Goal: Information Seeking & Learning: Check status

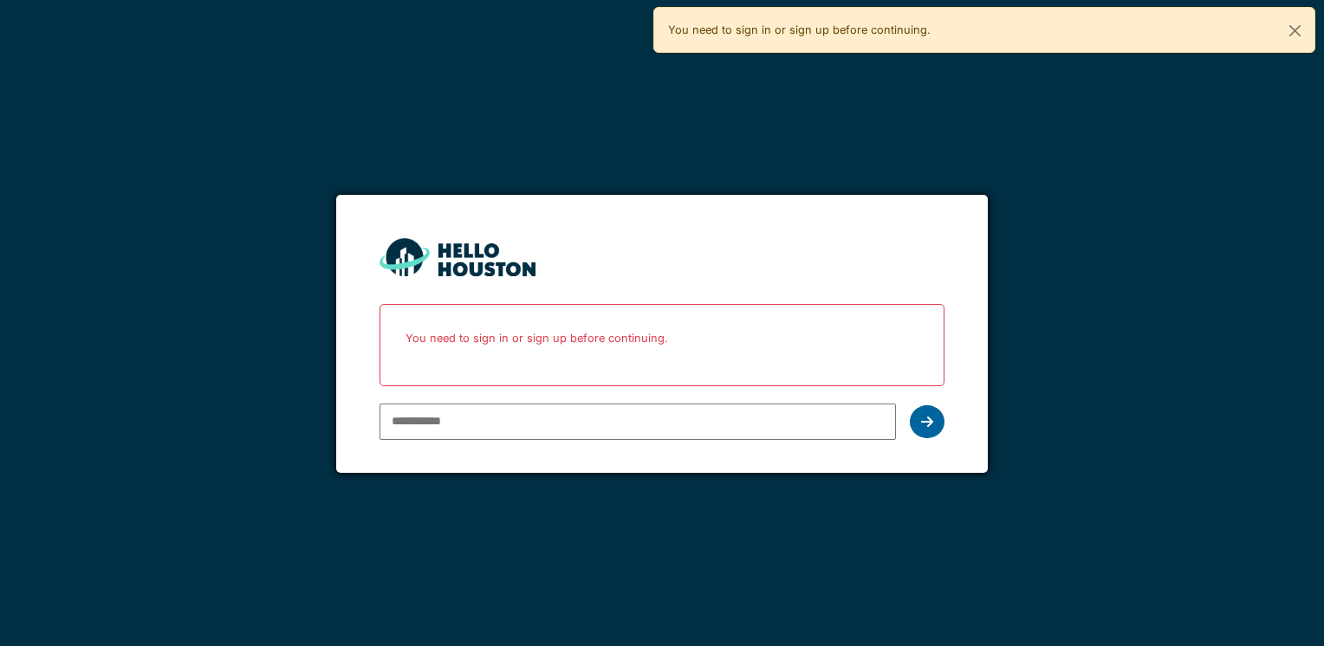
type input "**********"
click at [924, 420] on icon at bounding box center [927, 422] width 12 height 14
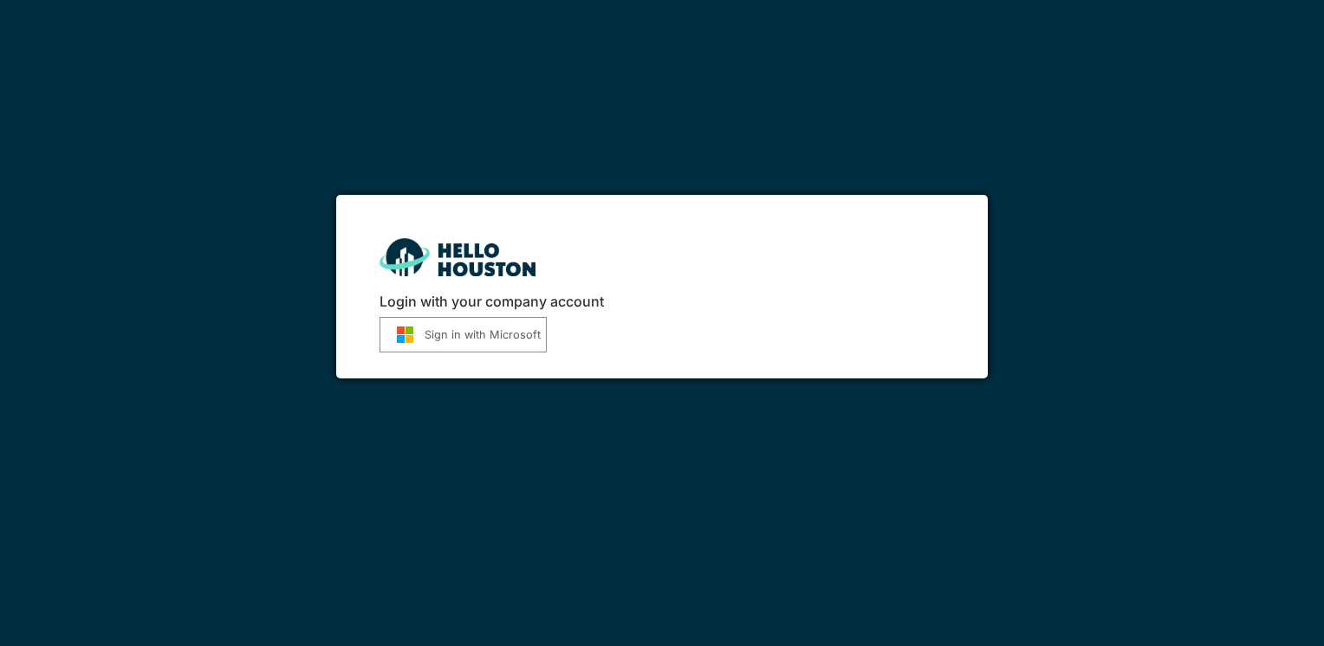
click at [457, 325] on button "Sign in with Microsoft" at bounding box center [462, 335] width 167 height 36
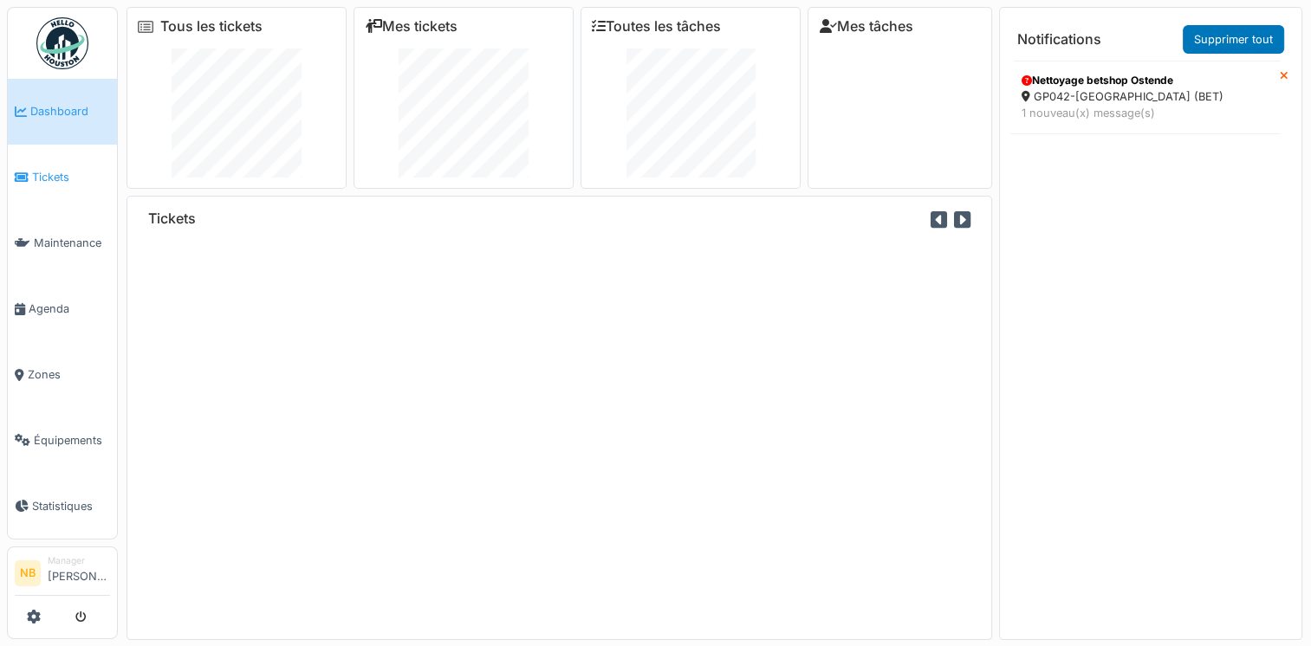
click at [73, 173] on span "Tickets" at bounding box center [71, 177] width 78 height 16
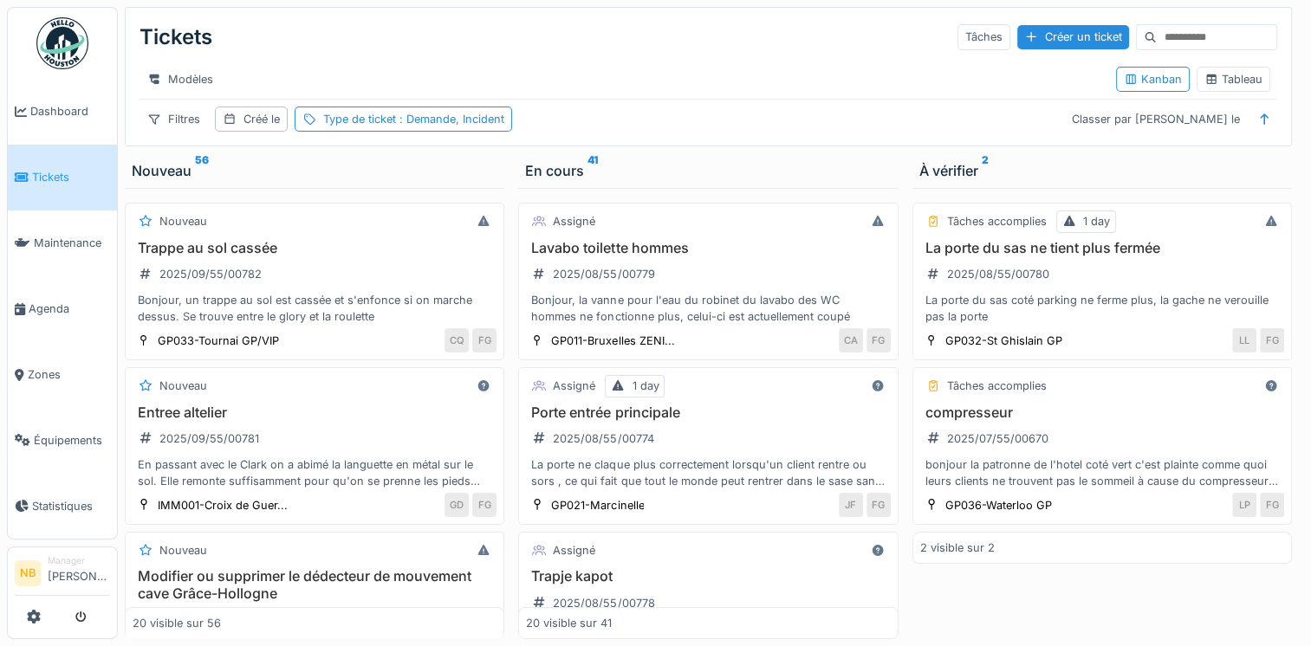
click at [1194, 39] on input at bounding box center [1216, 37] width 120 height 24
click at [1152, 51] on div "Tickets Tâches Créer un ticket" at bounding box center [707, 37] width 1137 height 45
click at [1156, 31] on input at bounding box center [1216, 37] width 120 height 24
paste input "**********"
type input "**********"
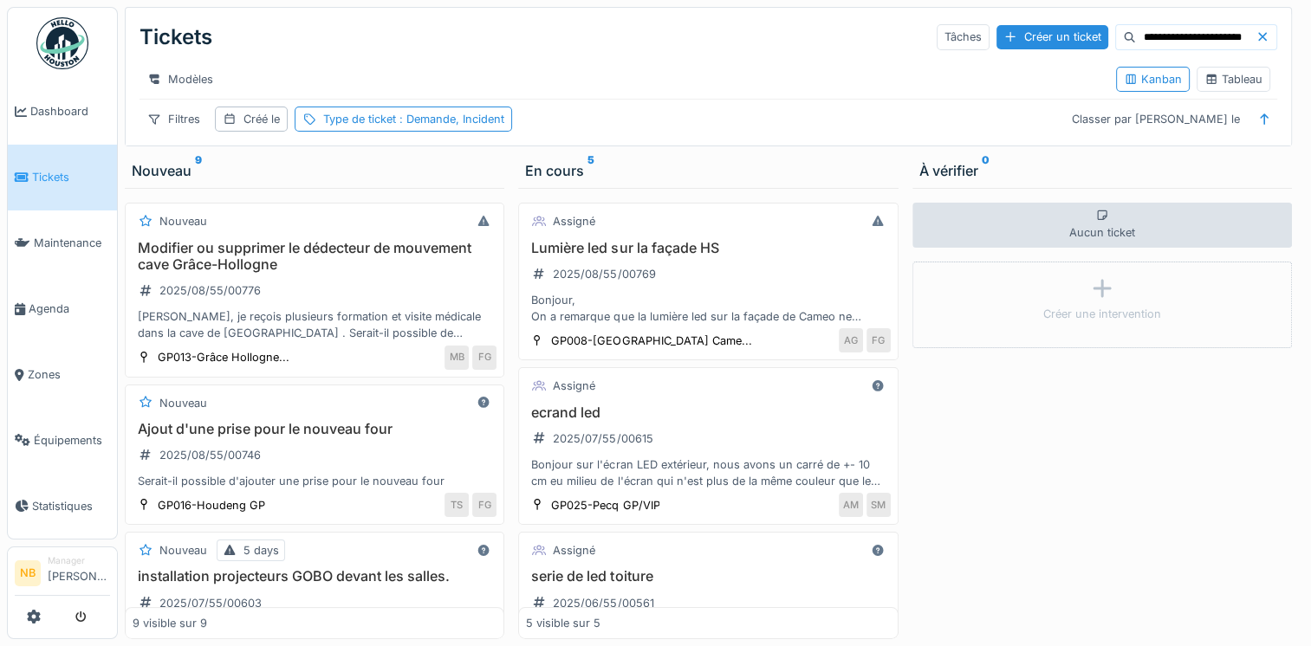
click at [1258, 36] on icon at bounding box center [1262, 37] width 9 height 9
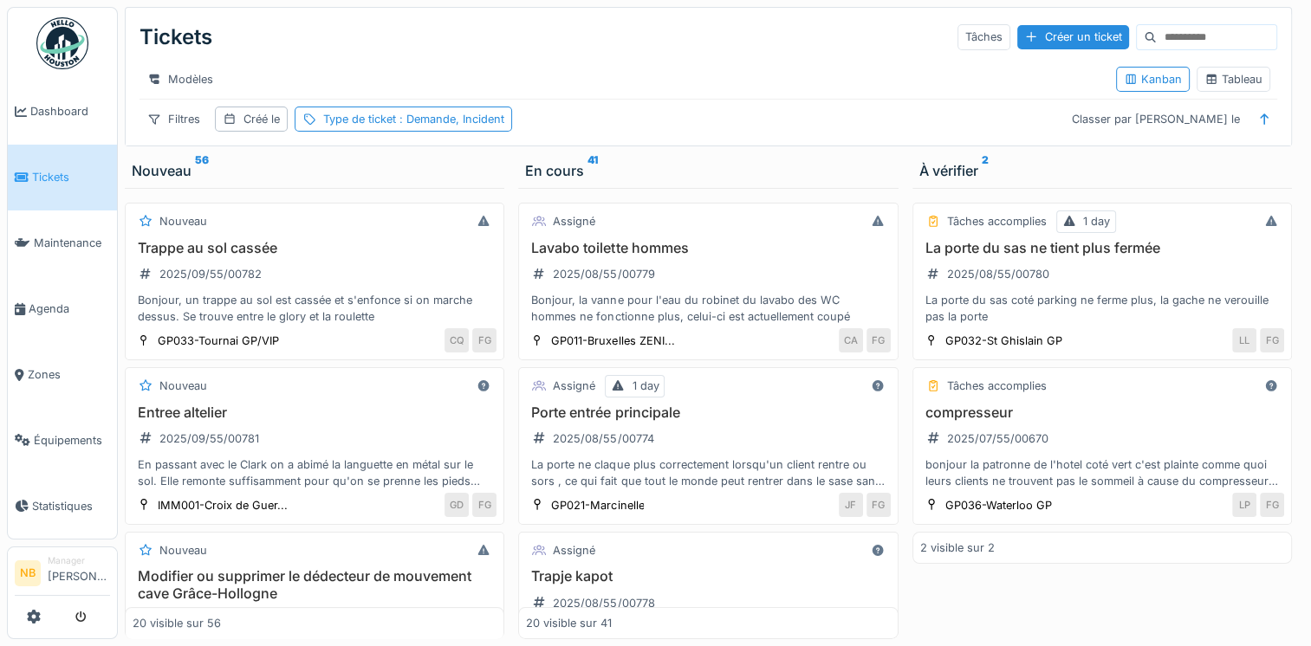
click at [1162, 40] on input at bounding box center [1216, 37] width 120 height 24
paste input "**********"
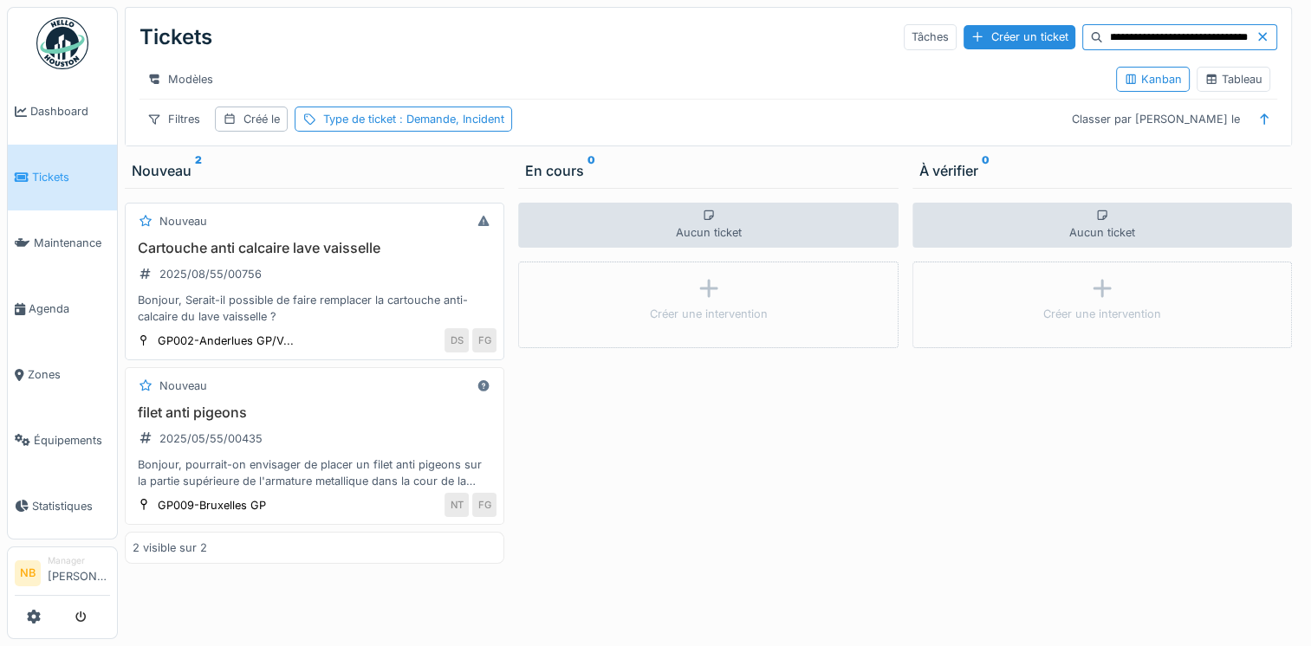
type input "**********"
click at [418, 303] on div "Bonjour, Serait-il possible de faire remplacer la cartouche anti-calcaire du la…" at bounding box center [315, 308] width 364 height 33
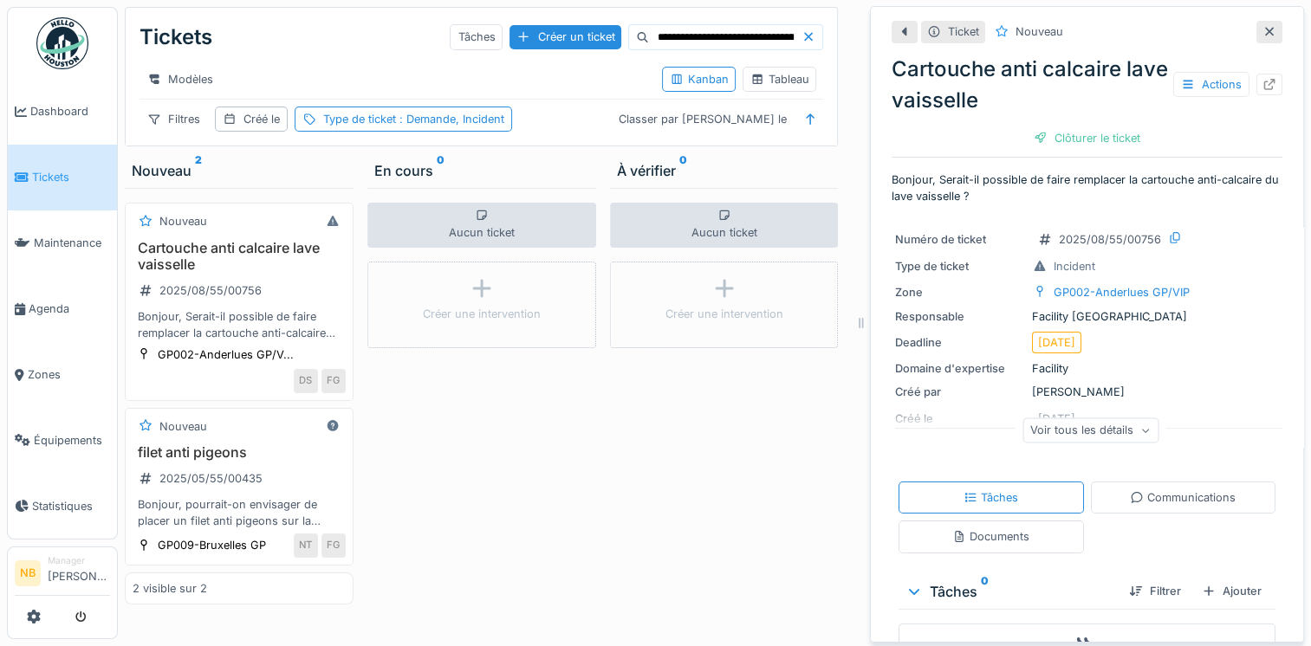
click at [1102, 428] on div "Voir tous les détails" at bounding box center [1090, 430] width 136 height 25
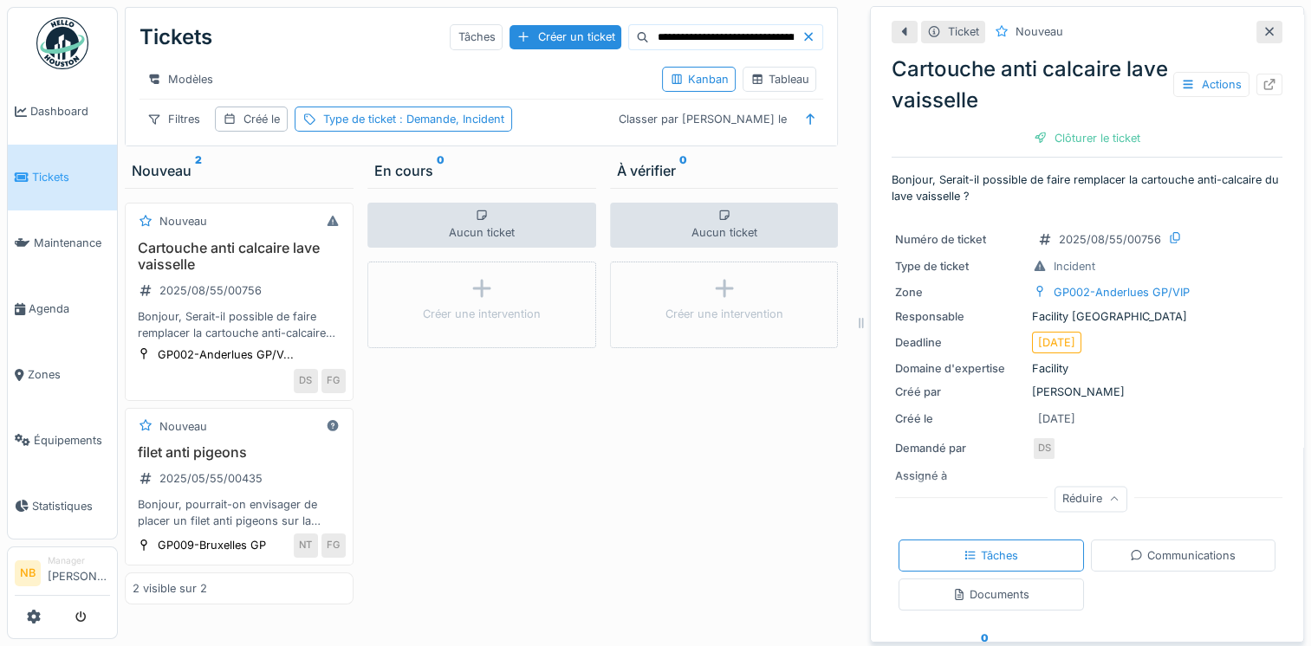
drag, startPoint x: 67, startPoint y: 178, endPoint x: 69, endPoint y: 190, distance: 11.6
click at [67, 178] on span "Tickets" at bounding box center [71, 177] width 78 height 16
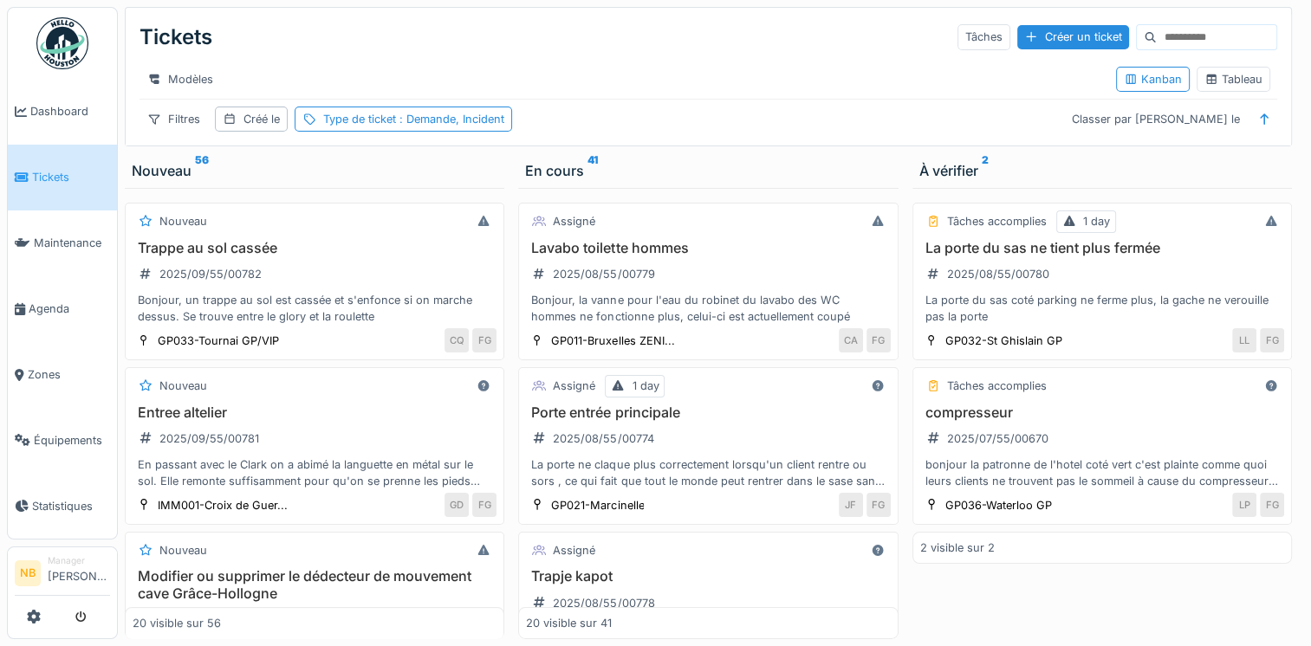
click at [353, 454] on div "Entree altelier 2025/09/55/00781 En passant avec le Clark on a abimé la languet…" at bounding box center [315, 448] width 364 height 86
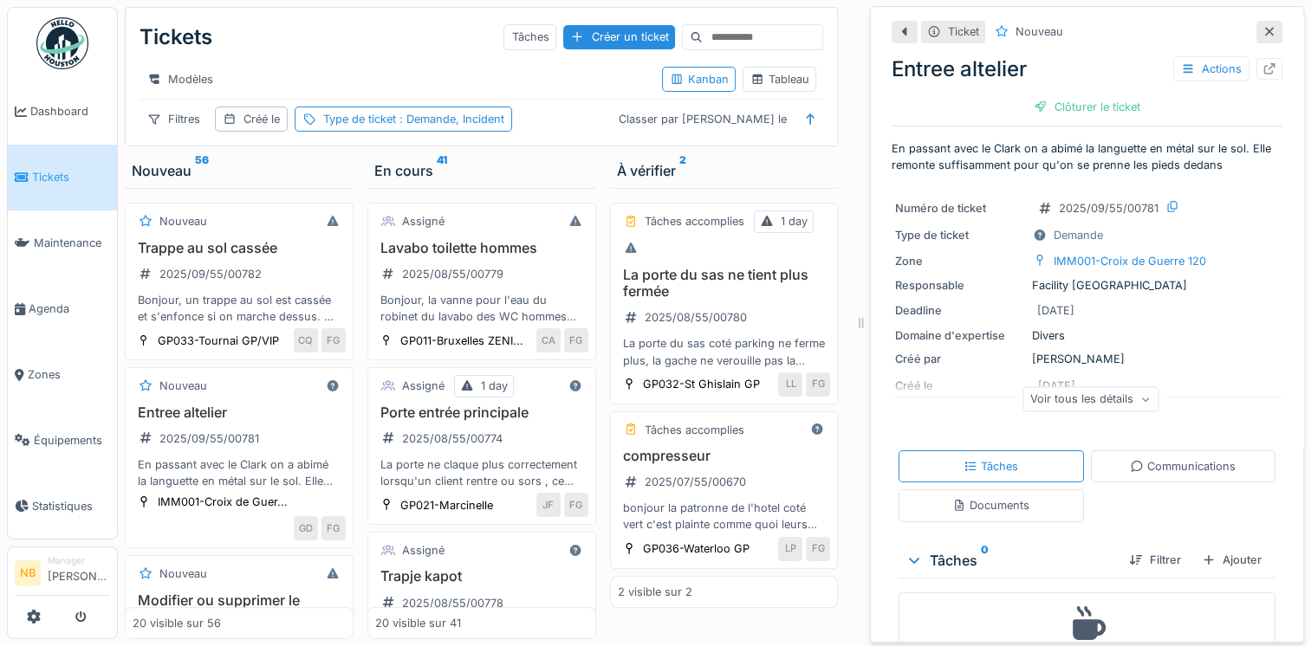
click at [702, 43] on input at bounding box center [762, 37] width 120 height 24
paste input "**********"
type input "**********"
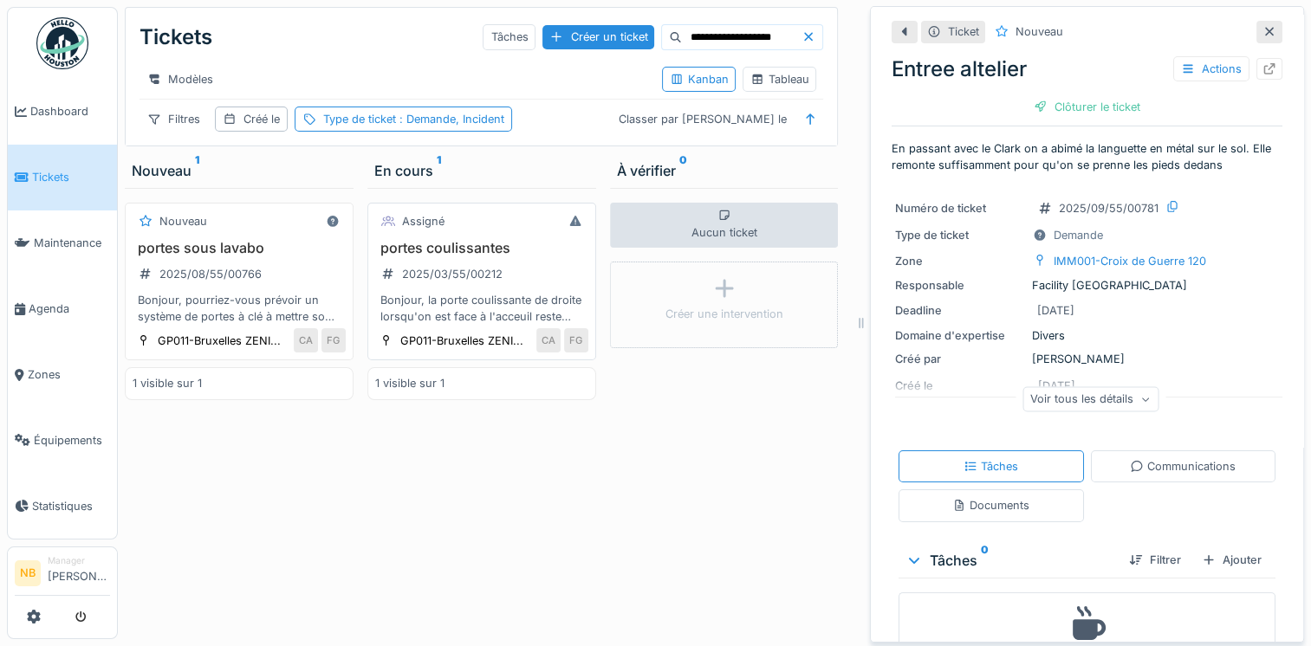
click at [542, 284] on div "portes coulissantes 2025/03/55/00212 Bonjour, la porte coulissante de droite lo…" at bounding box center [481, 283] width 213 height 86
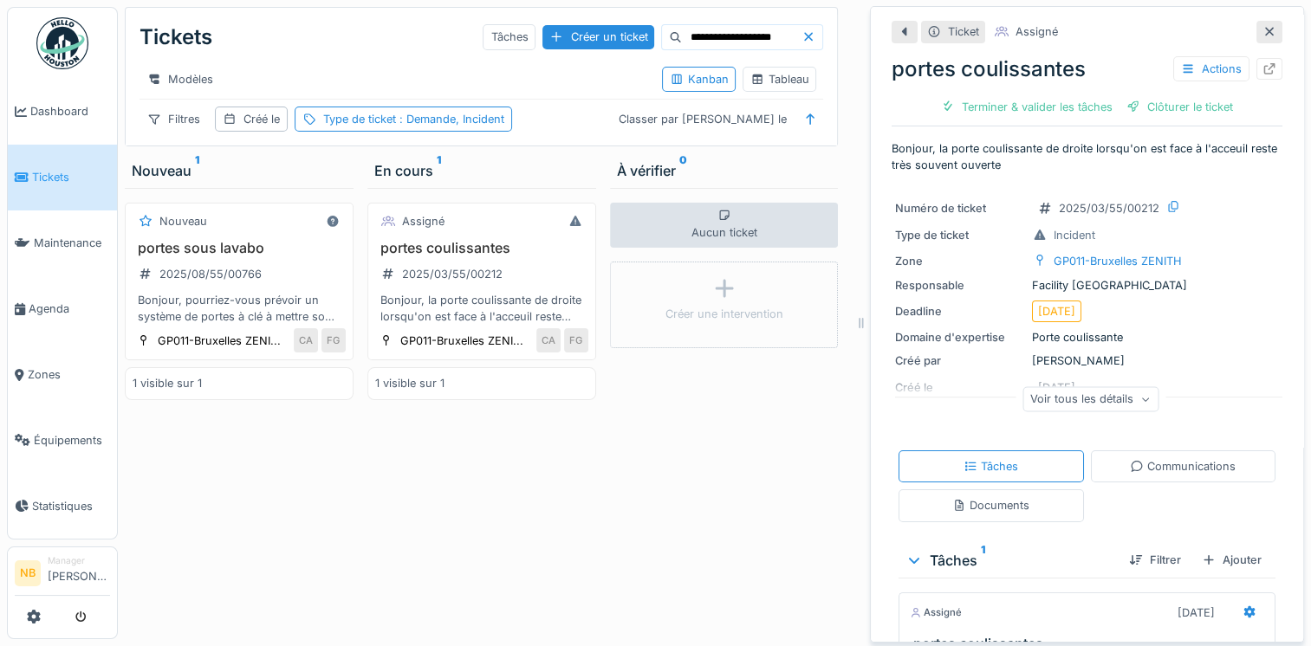
click at [1097, 407] on div "Voir tous les détails" at bounding box center [1090, 398] width 136 height 25
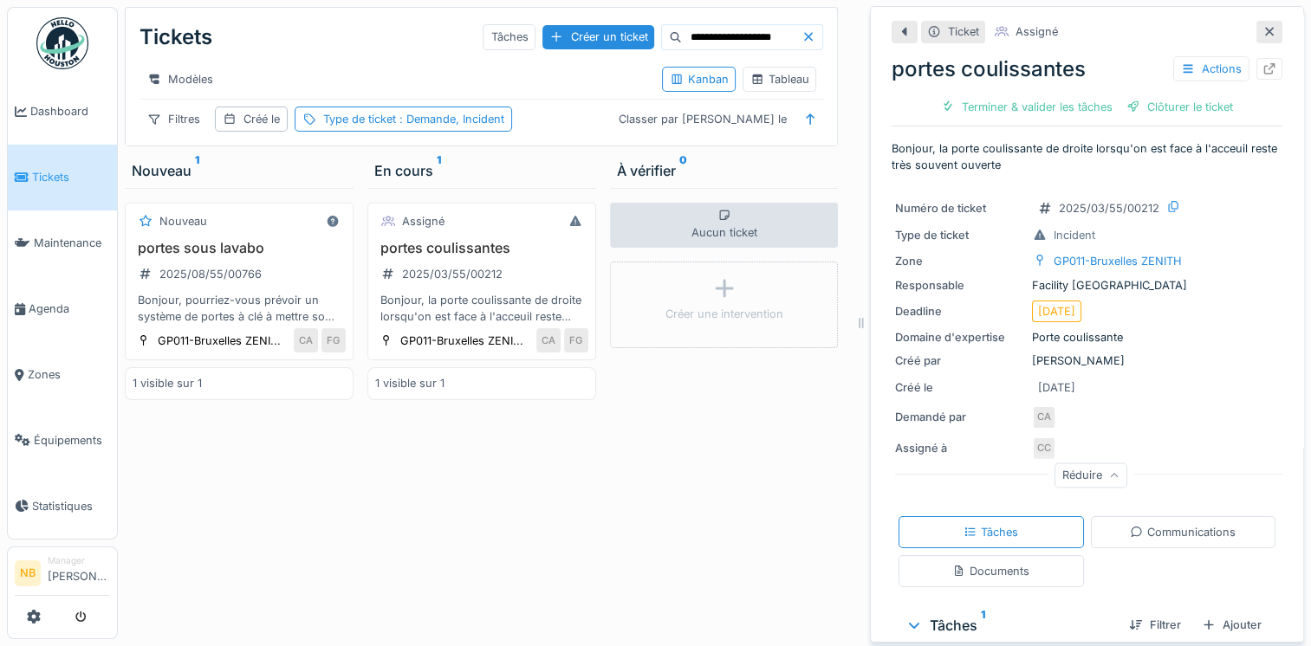
click at [1188, 528] on div "Communications" at bounding box center [1183, 532] width 106 height 16
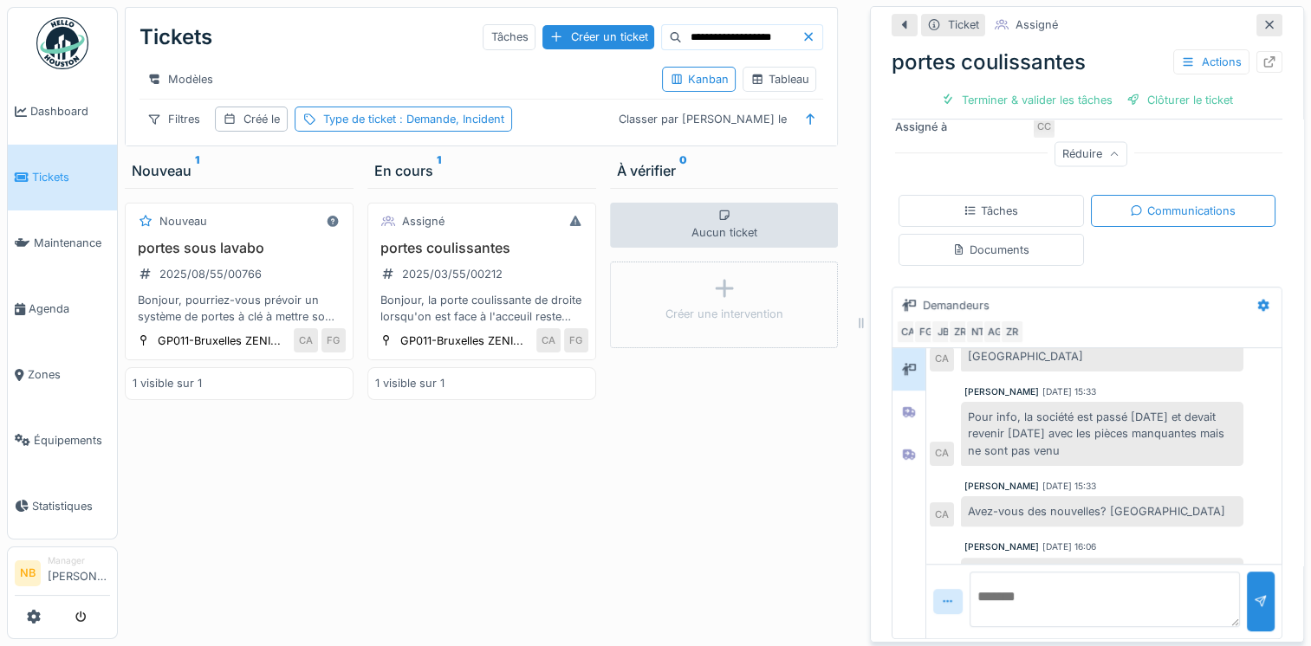
scroll to position [595, 0]
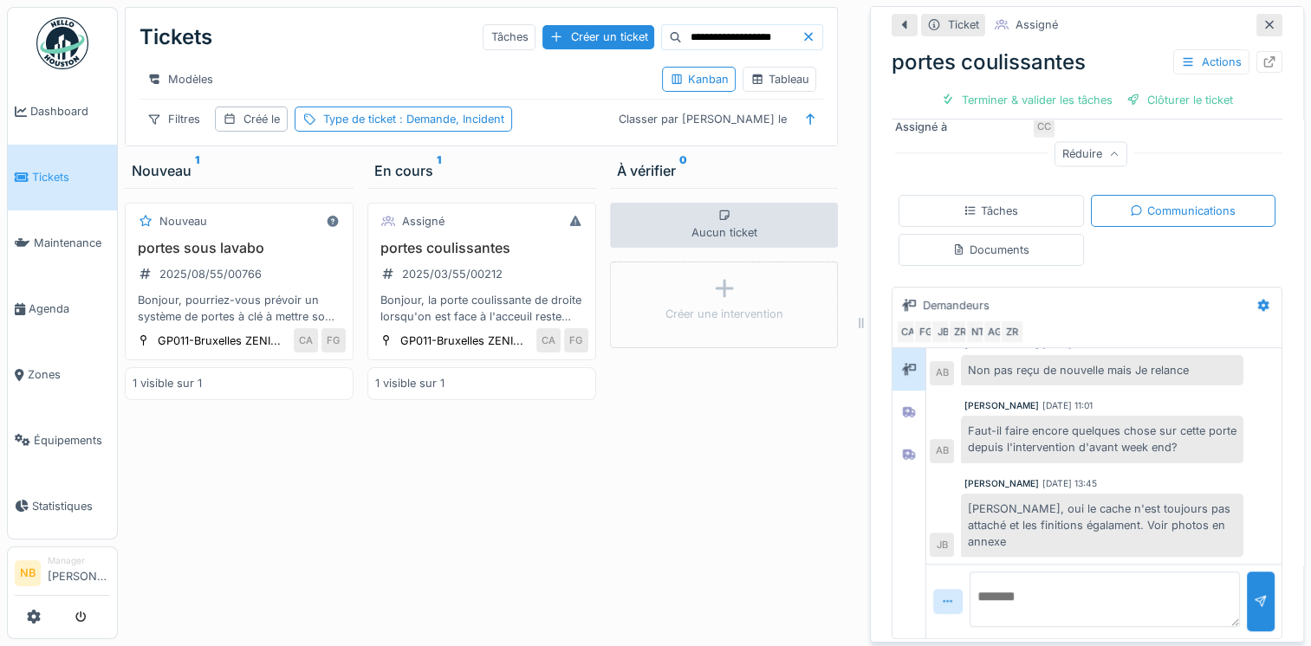
click at [60, 175] on span "Tickets" at bounding box center [71, 177] width 78 height 16
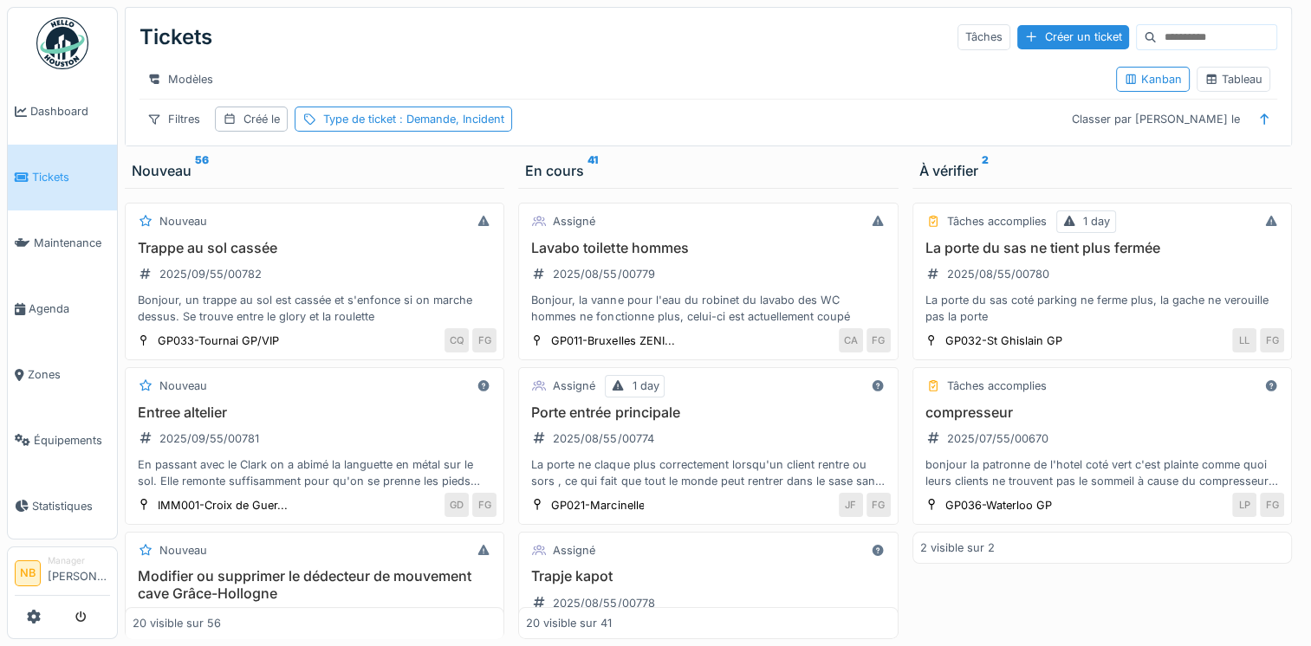
scroll to position [13, 0]
click at [35, 608] on link at bounding box center [34, 617] width 14 height 29
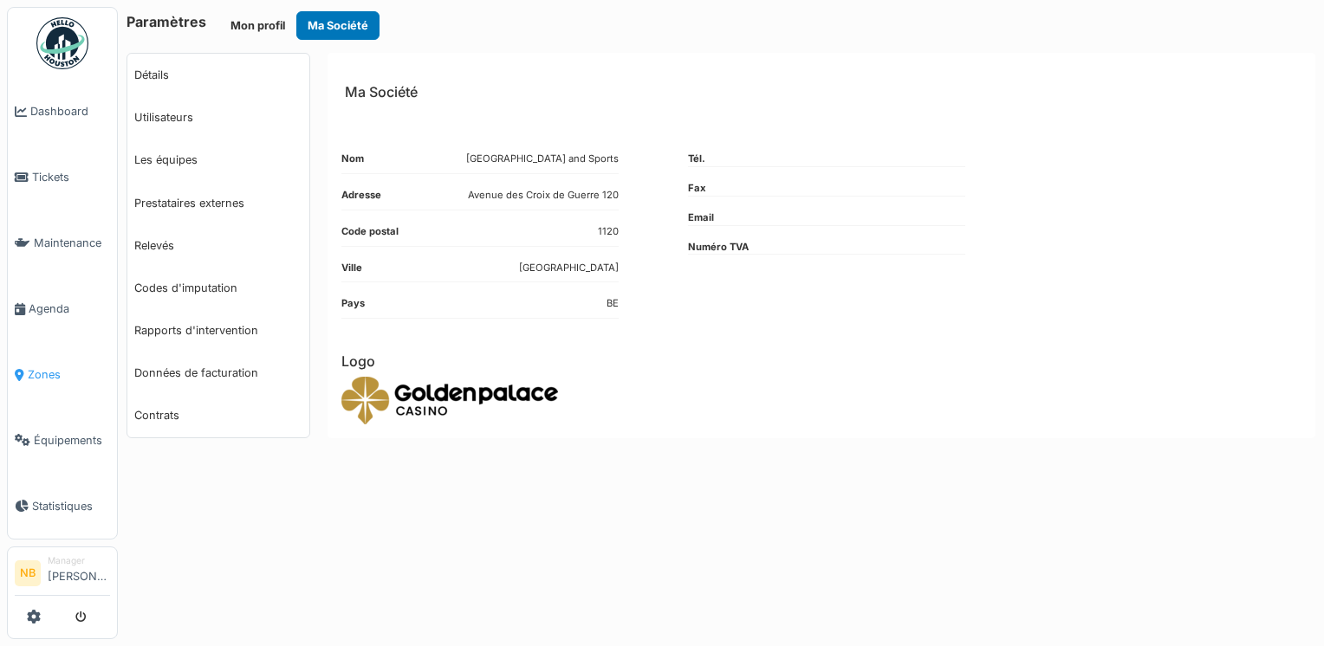
click at [31, 355] on link "Zones" at bounding box center [62, 375] width 109 height 66
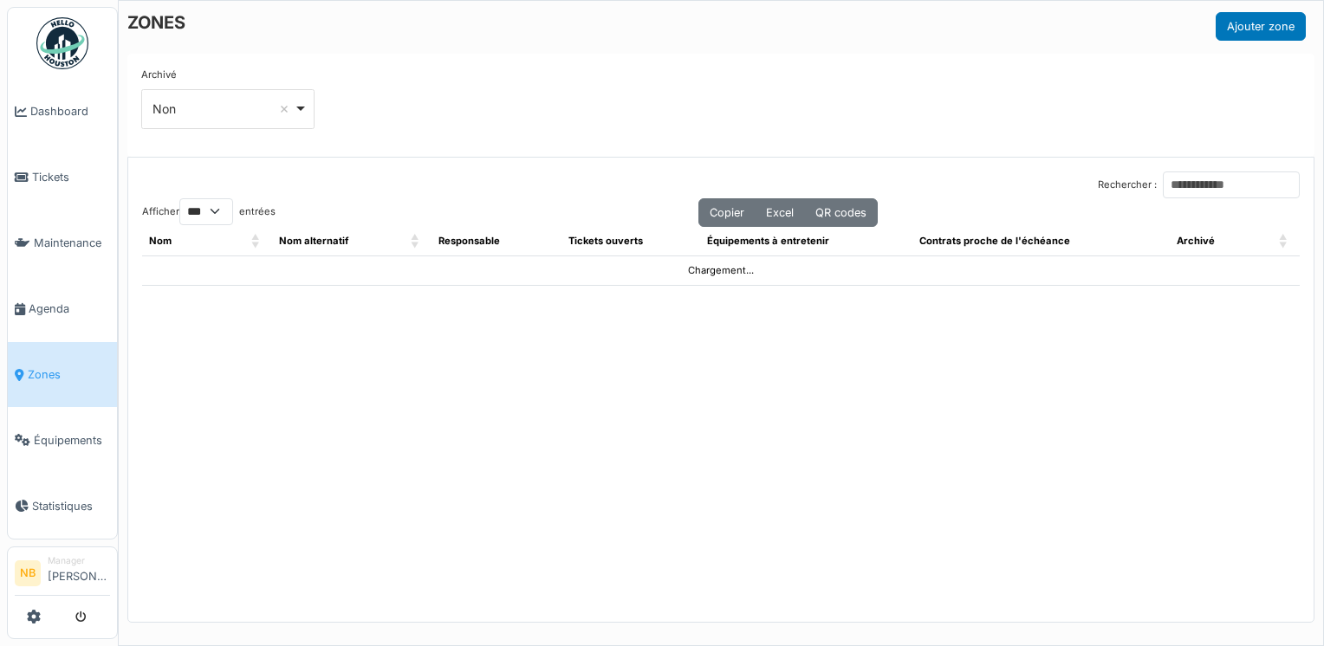
select select "***"
click at [1162, 175] on input "Rechercher :" at bounding box center [1230, 185] width 137 height 27
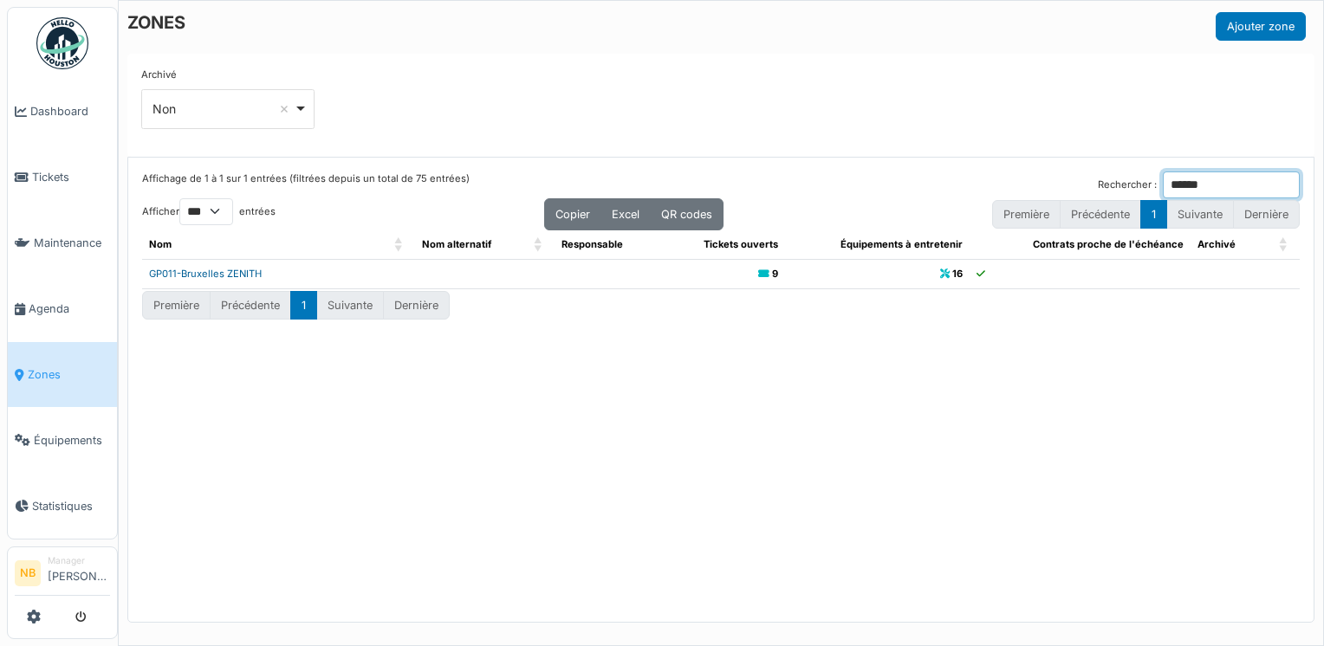
type input "******"
click at [218, 269] on link "GP011-Bruxelles ZENITH" at bounding box center [205, 274] width 113 height 12
click at [27, 172] on icon at bounding box center [22, 178] width 14 height 12
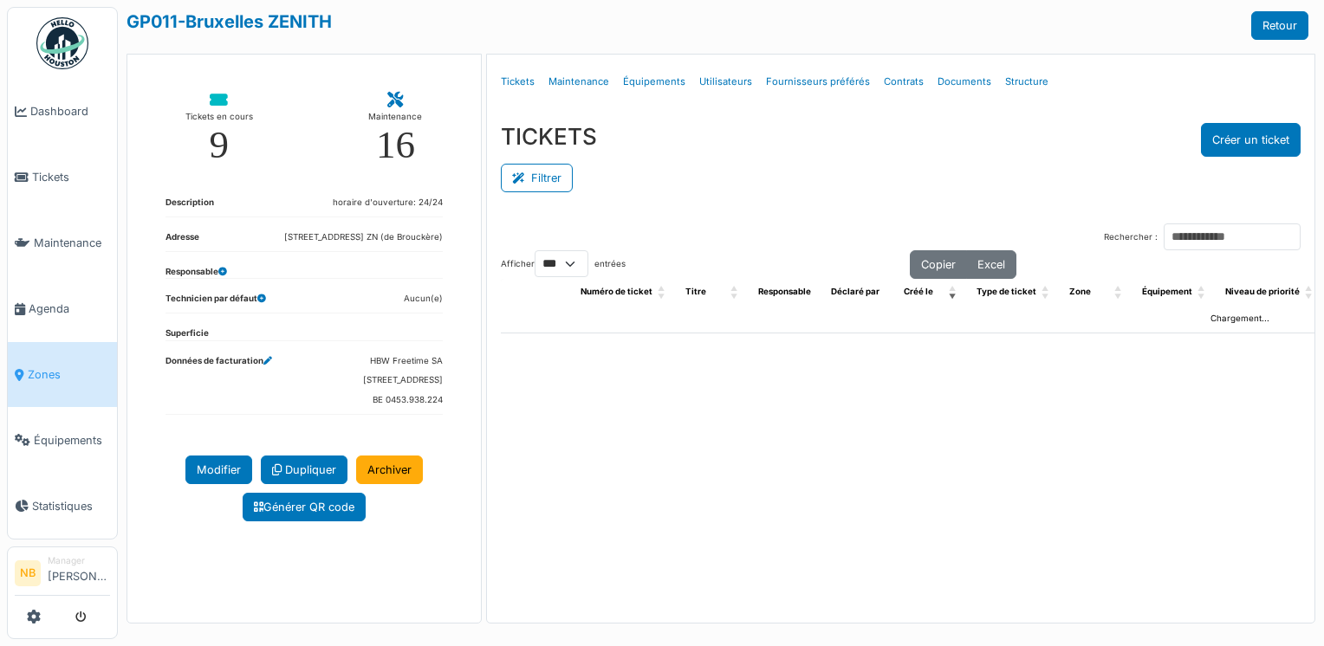
select select "***"
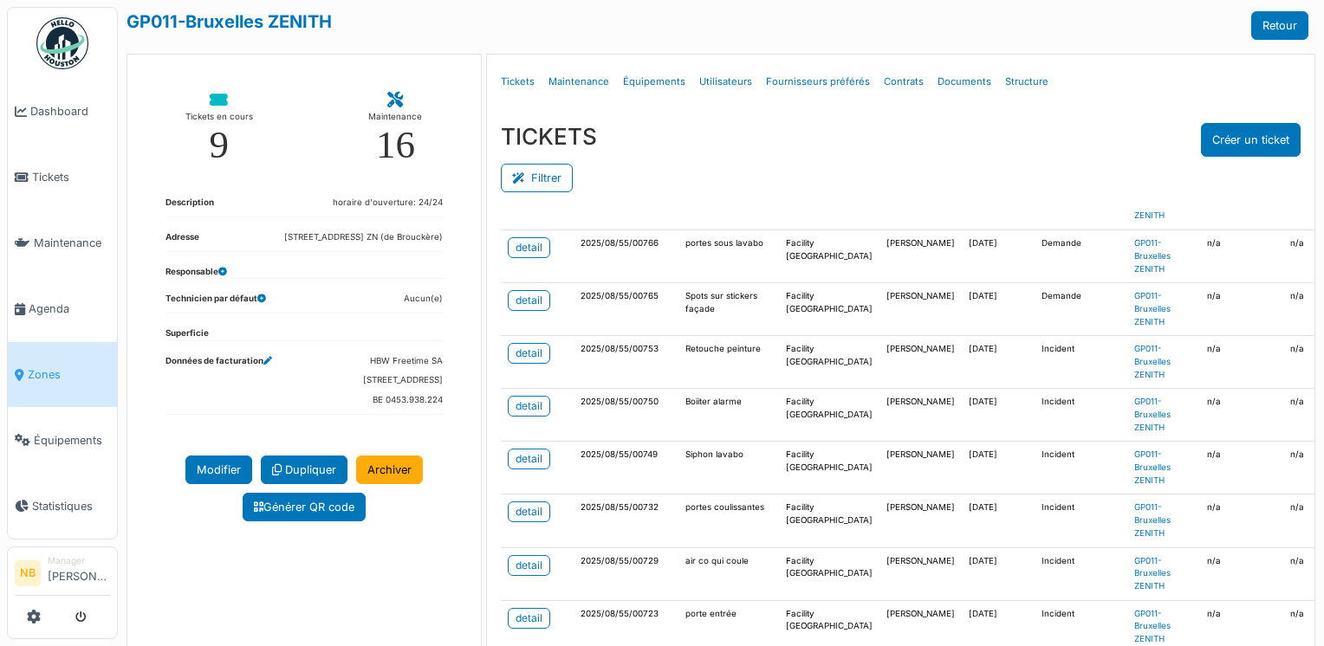
scroll to position [202, 0]
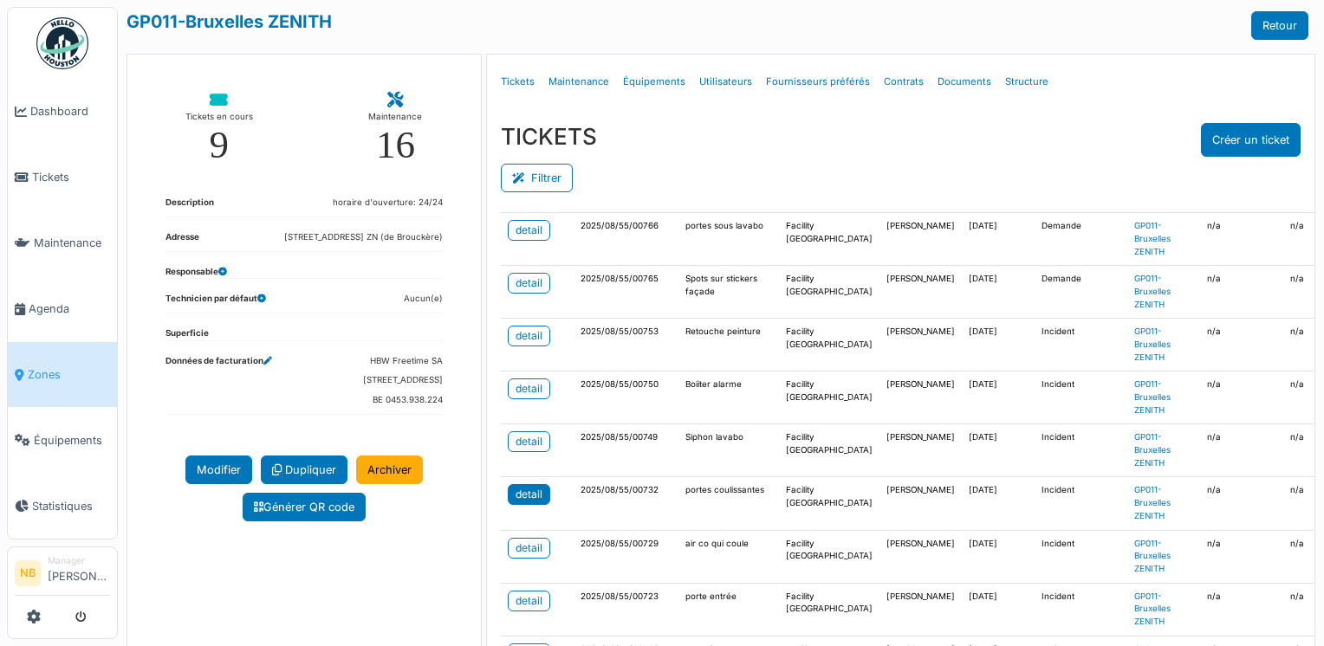
click at [523, 494] on div "detail" at bounding box center [528, 495] width 27 height 16
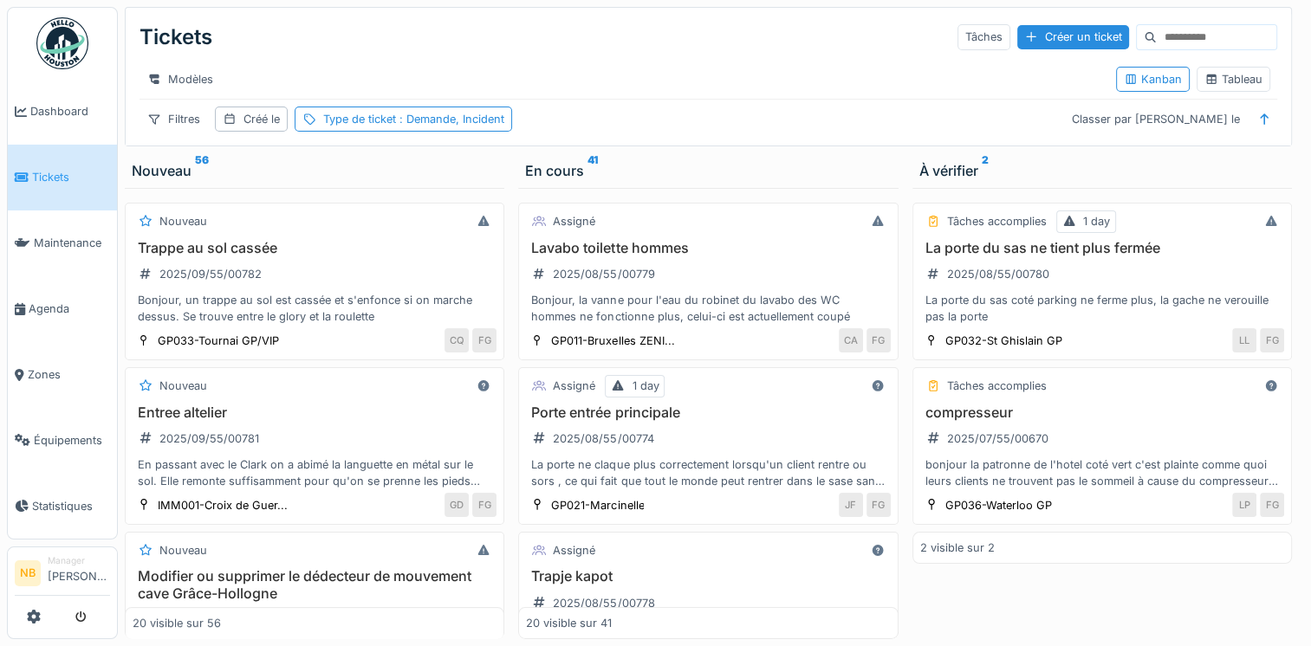
click at [1156, 43] on input at bounding box center [1216, 37] width 120 height 24
paste input "**********"
type input "**********"
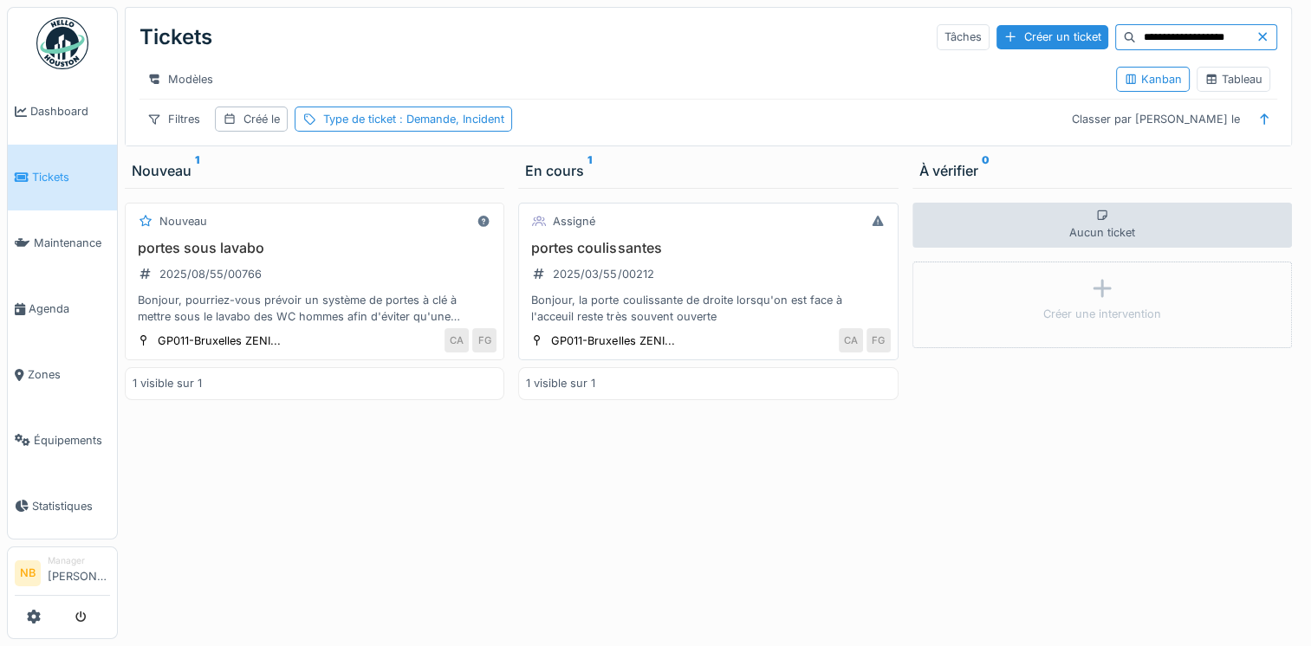
click at [780, 294] on div "portes coulissantes 2025/03/55/00212 Bonjour, la porte coulissante de droite lo…" at bounding box center [708, 283] width 364 height 86
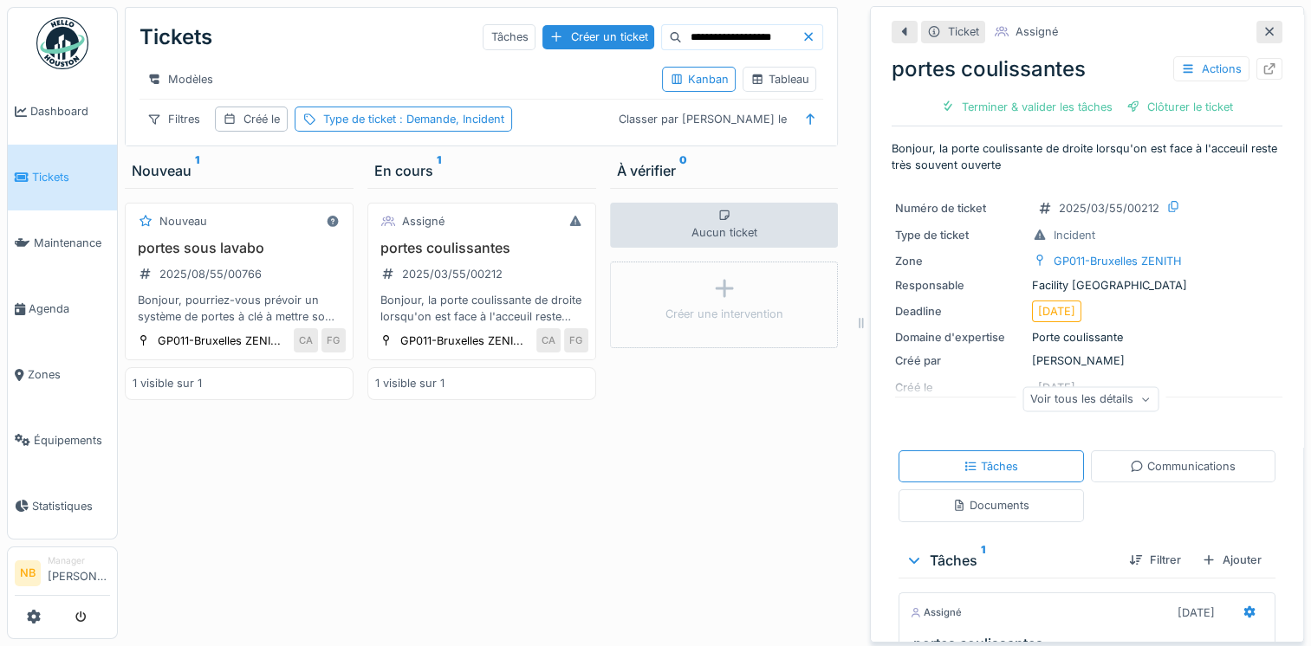
click at [1092, 404] on div "Voir tous les détails" at bounding box center [1090, 398] width 136 height 25
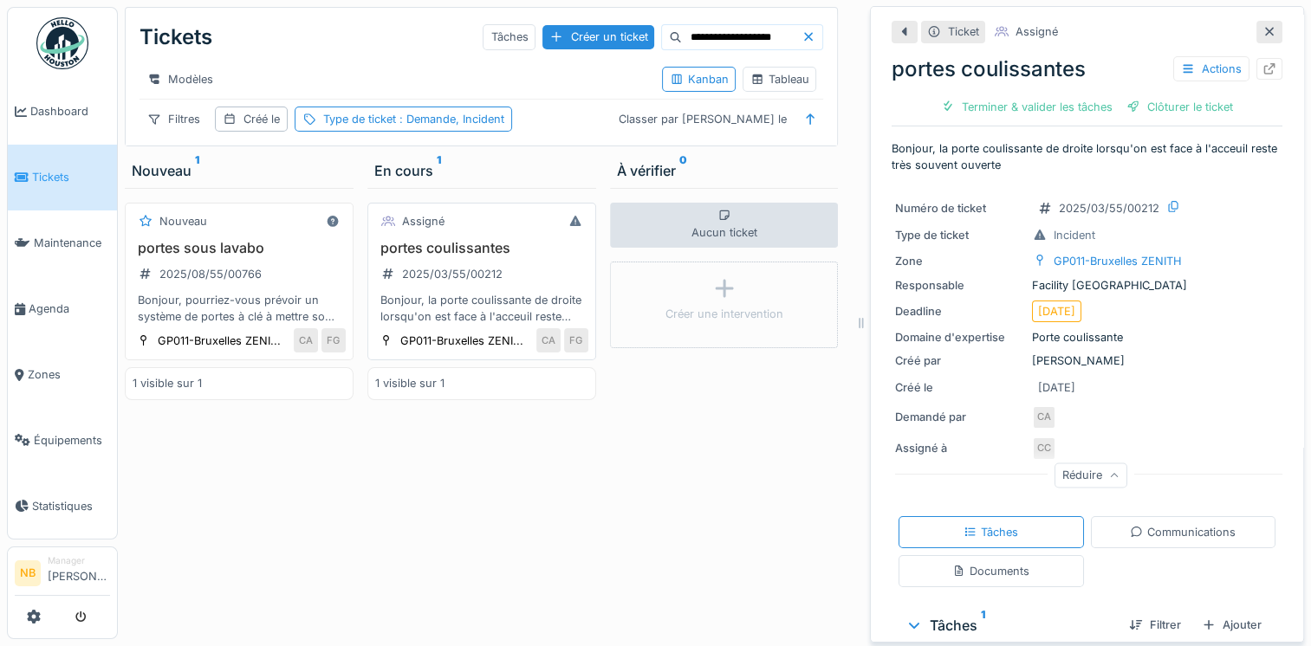
click at [527, 278] on div "portes coulissantes 2025/03/55/00212 Bonjour, la porte coulissante de droite lo…" at bounding box center [481, 283] width 213 height 86
click at [489, 313] on div "Bonjour, la porte coulissante de droite lorsqu'on est face à l'acceuil reste tr…" at bounding box center [481, 308] width 213 height 33
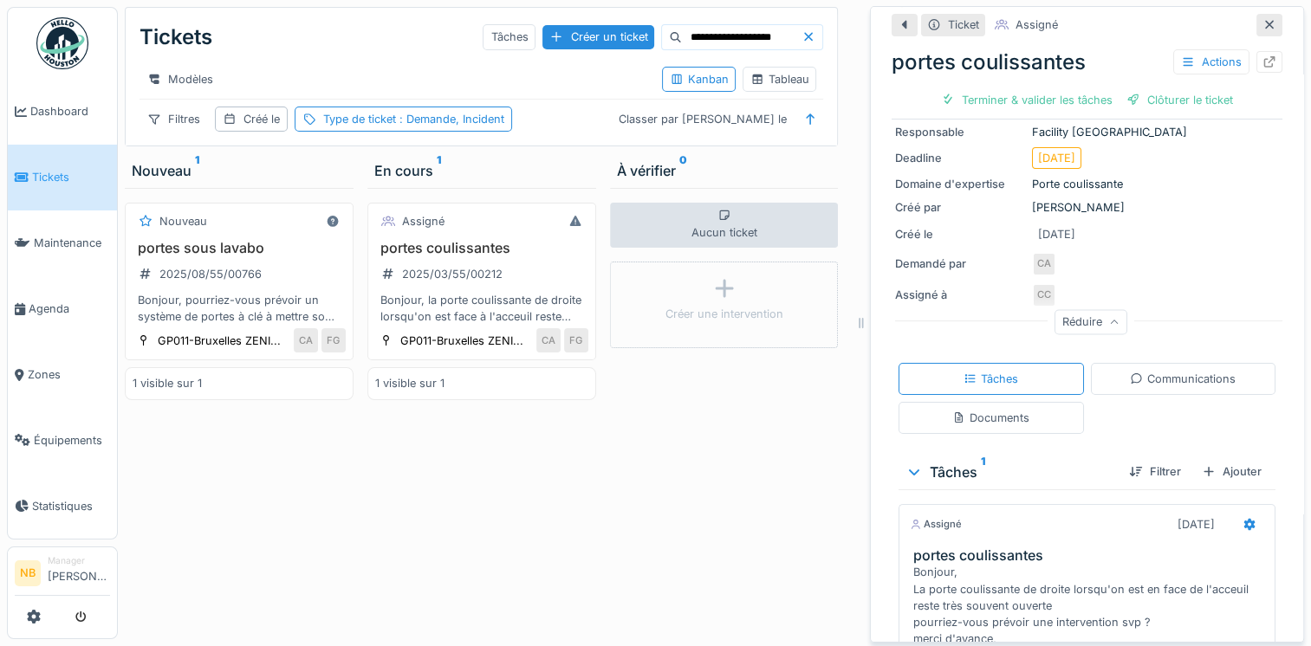
scroll to position [202, 0]
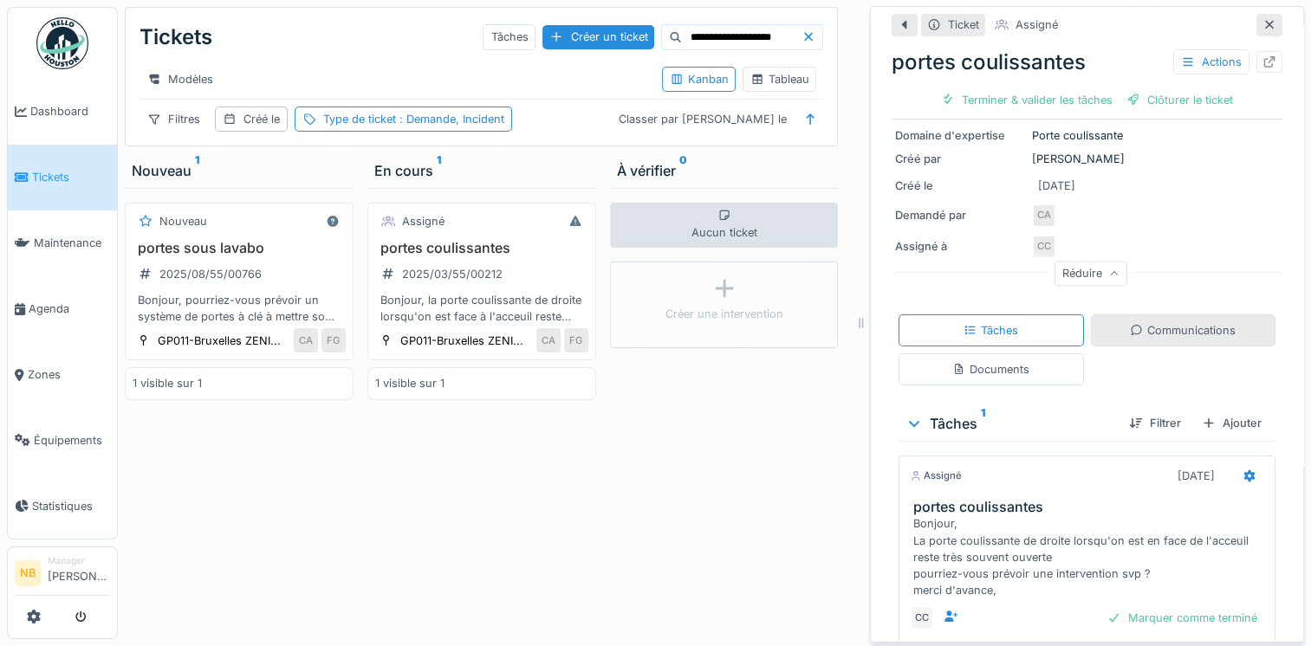
click at [1192, 328] on div "Communications" at bounding box center [1183, 330] width 106 height 16
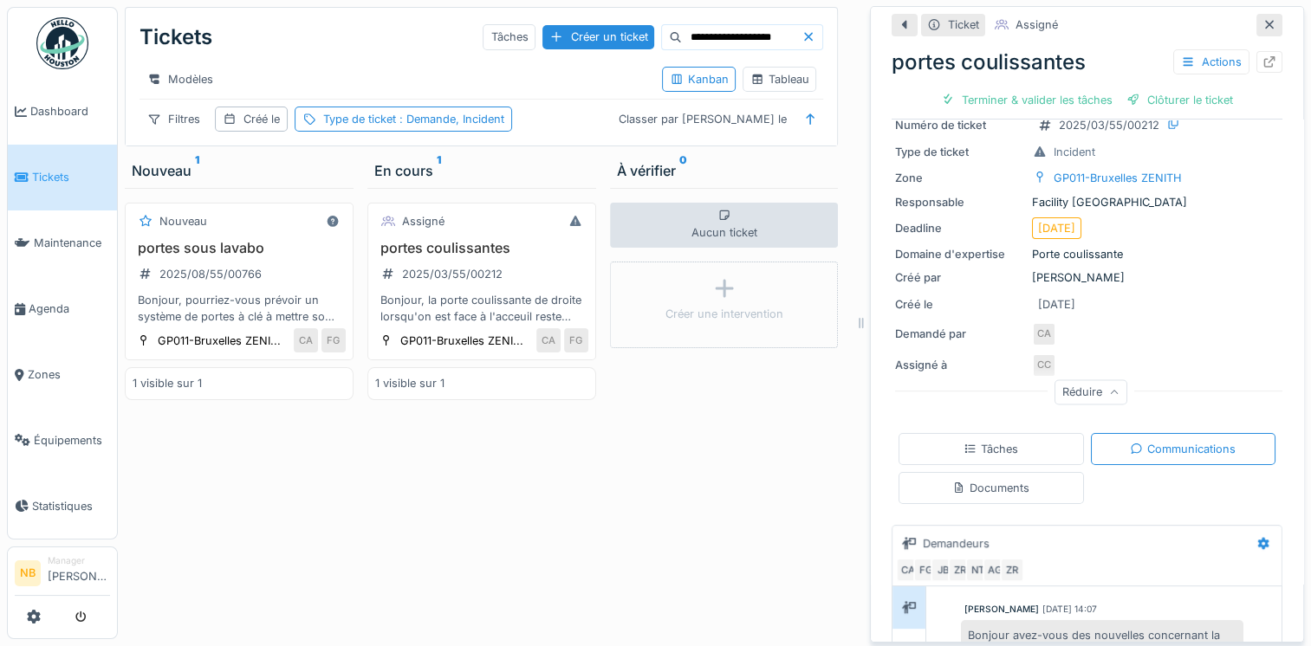
scroll to position [0, 0]
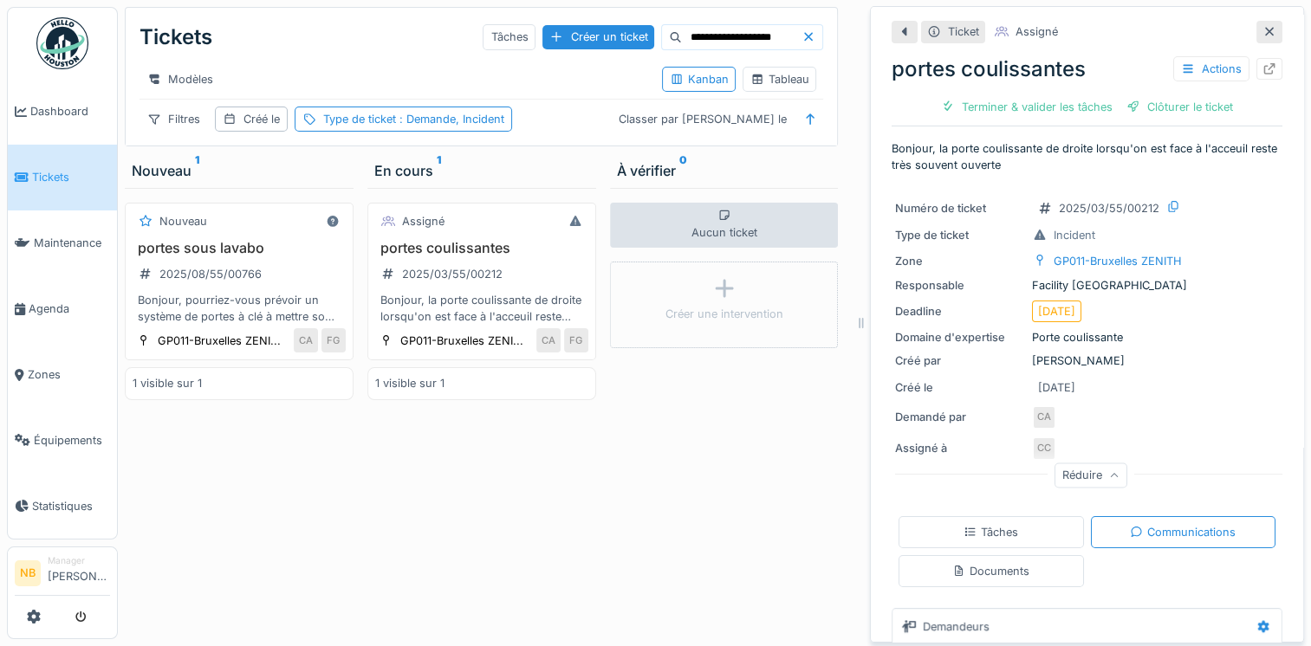
click at [80, 179] on span "Tickets" at bounding box center [71, 177] width 78 height 16
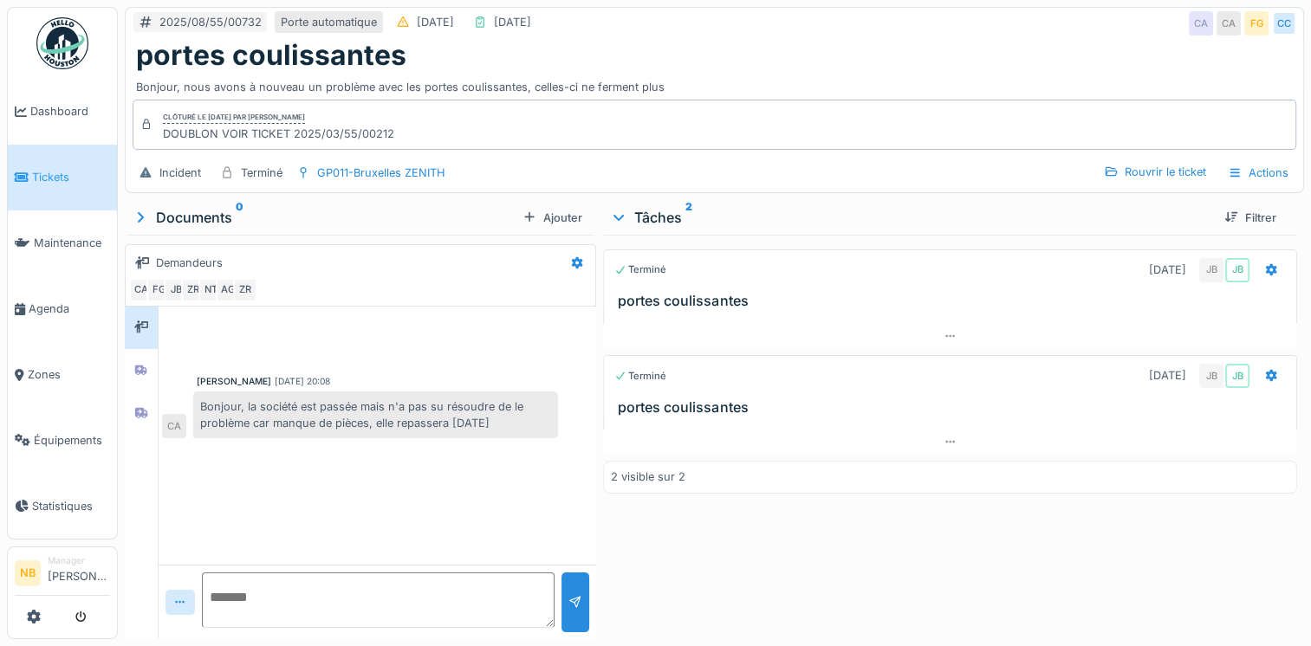
click at [264, 141] on div "DOUBLON VOIR TICKET 2025/03/55/00212" at bounding box center [278, 134] width 231 height 16
click at [307, 126] on div "DOUBLON VOIR TICKET 2025/03/55/00212" at bounding box center [278, 134] width 231 height 16
click at [326, 107] on div "Clôturé le lundi 25 août 2025 par Jean Boulanis DOUBLON VOIR TICKET 2025/03/55/…" at bounding box center [278, 124] width 231 height 35
click at [152, 362] on div at bounding box center [141, 370] width 26 height 22
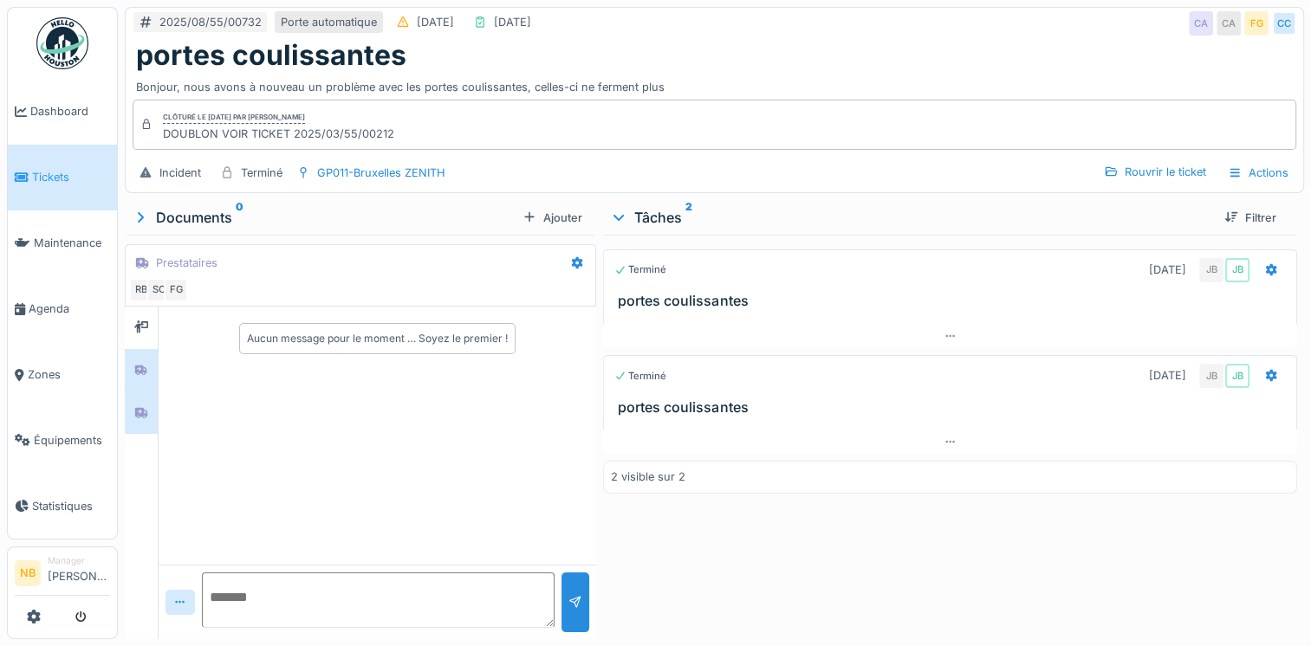
click at [154, 396] on div at bounding box center [141, 413] width 33 height 42
click at [146, 334] on div at bounding box center [141, 328] width 26 height 22
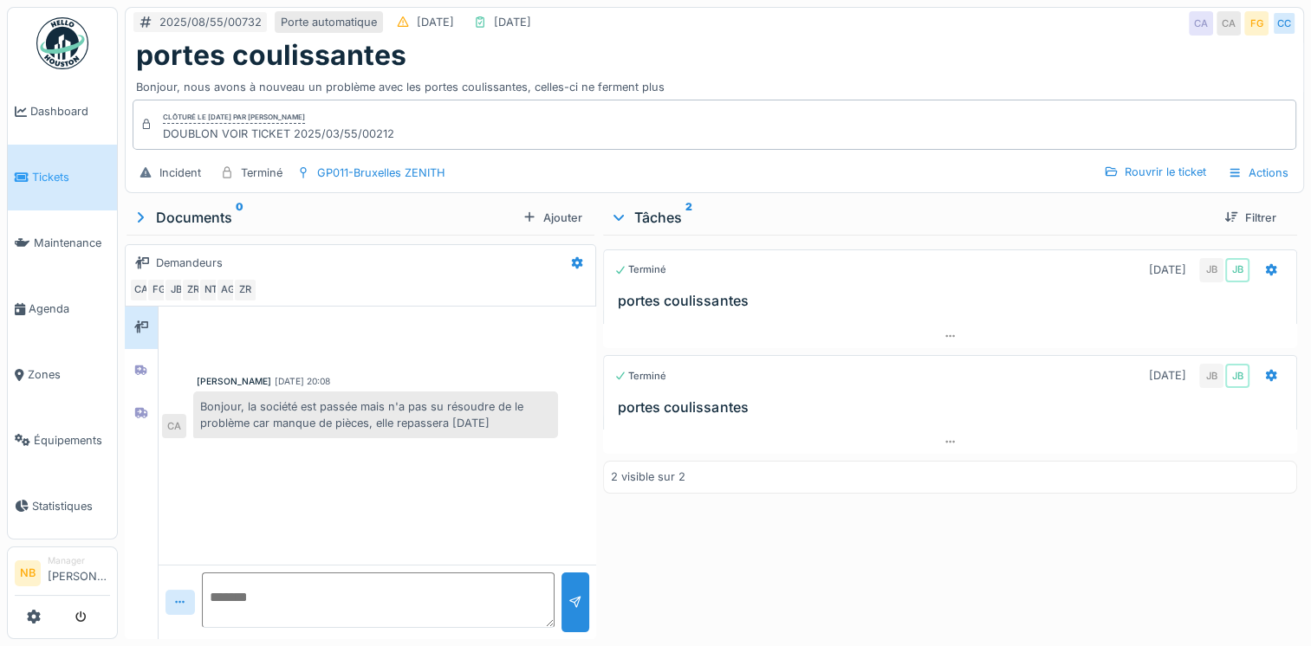
click at [775, 289] on div "Terminé 19/08/2025 JB JB portes coulissantes" at bounding box center [950, 279] width 694 height 60
click at [898, 412] on h3 "portes coulissantes" at bounding box center [953, 407] width 671 height 16
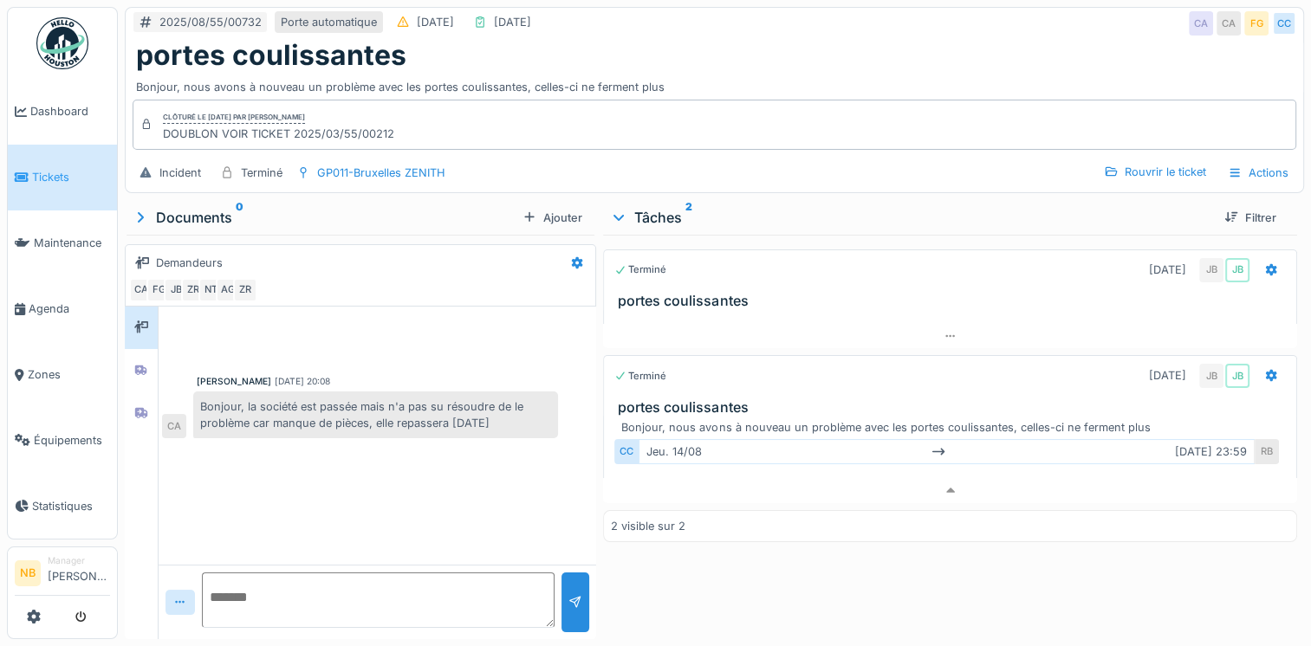
click at [901, 307] on h3 "portes coulissantes" at bounding box center [953, 301] width 671 height 16
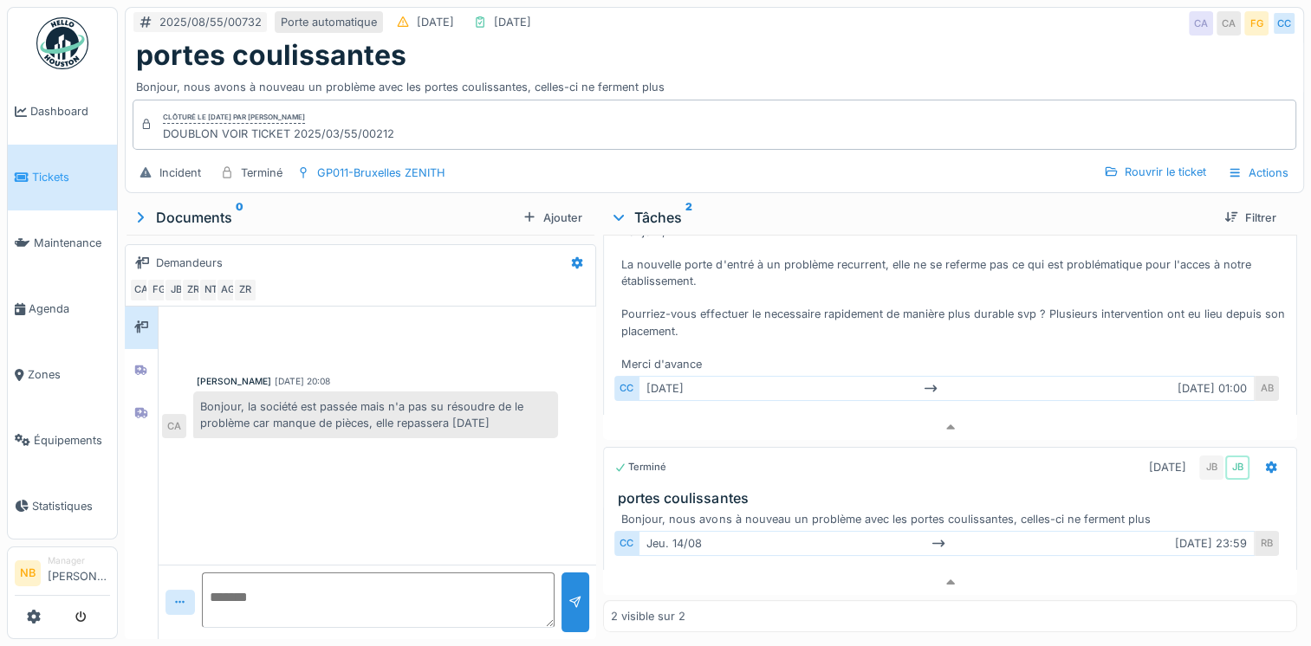
click at [877, 490] on h3 "portes coulissantes" at bounding box center [953, 498] width 671 height 16
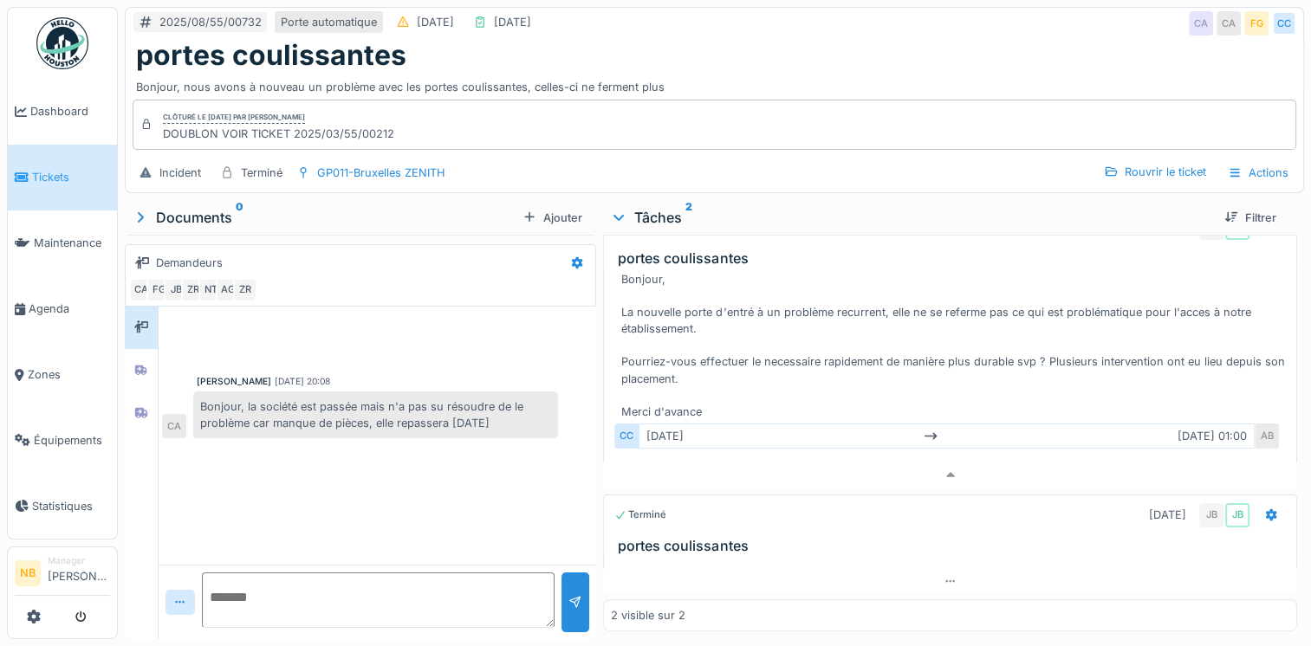
scroll to position [42, 0]
click at [942, 539] on h3 "portes coulissantes" at bounding box center [953, 547] width 671 height 16
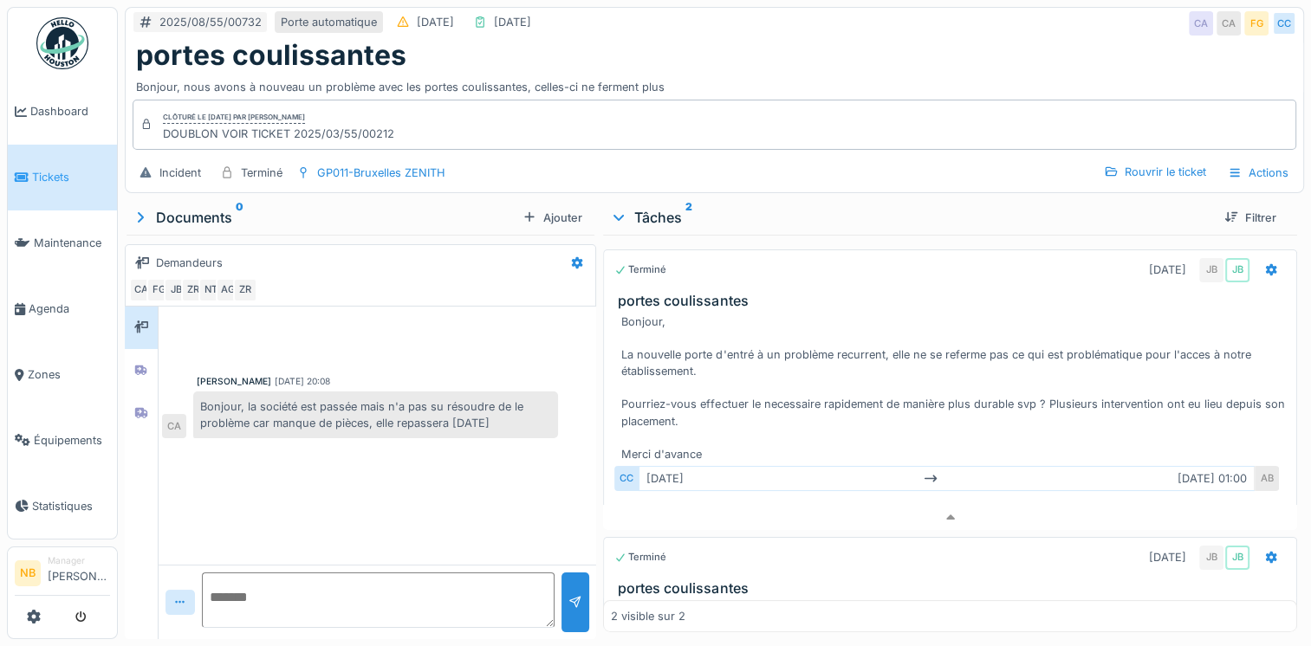
scroll to position [0, 0]
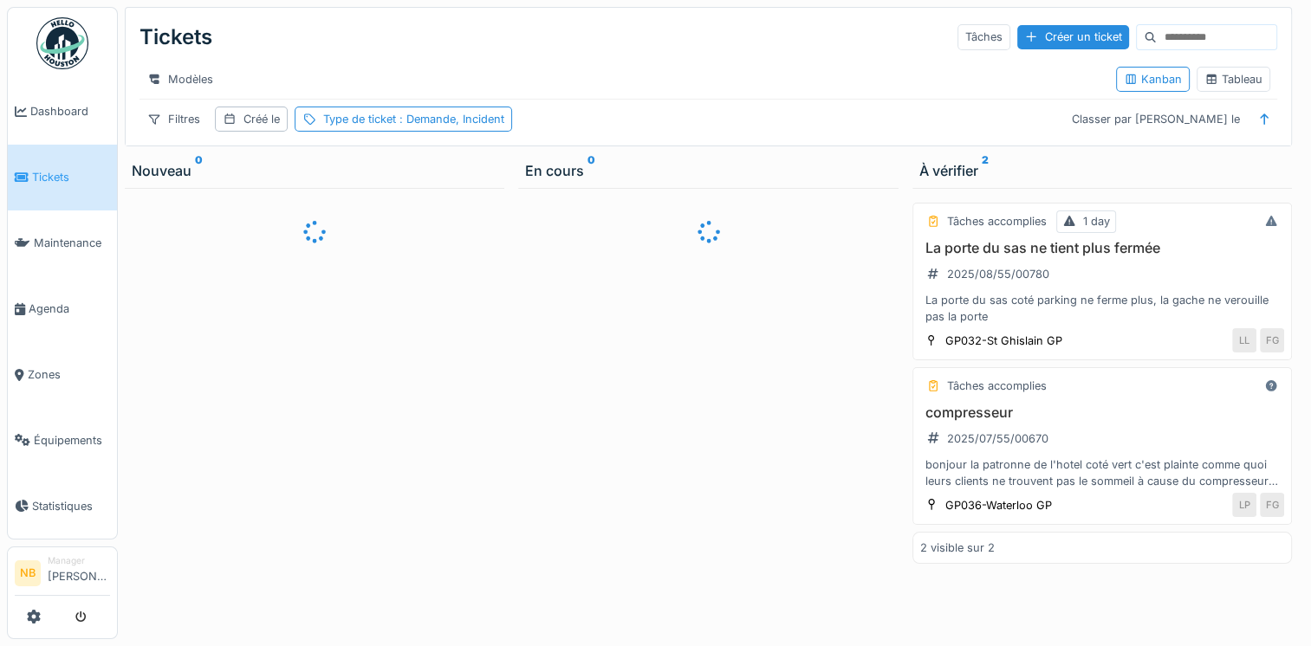
click at [1136, 50] on div "Tickets Tâches Créer un ticket" at bounding box center [707, 37] width 1137 height 45
click at [1143, 50] on div "Tickets Tâches Créer un ticket" at bounding box center [707, 37] width 1137 height 45
click at [1156, 39] on input at bounding box center [1216, 37] width 120 height 24
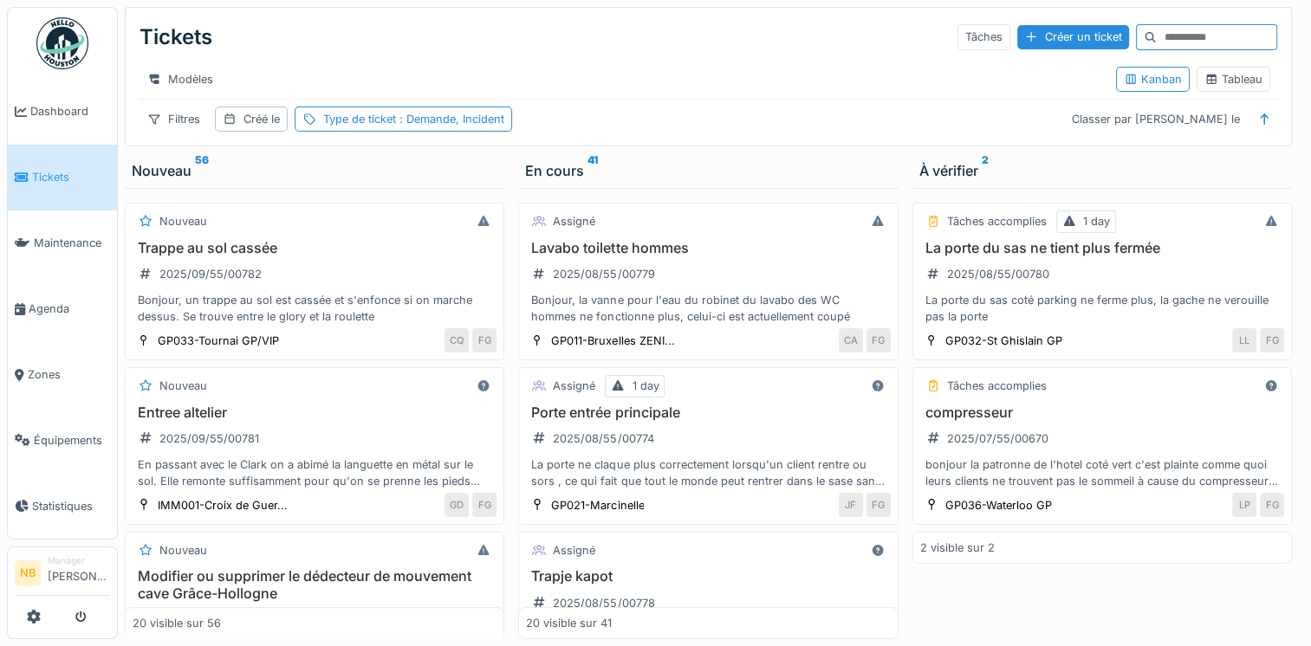
paste input "**********"
type input "**********"
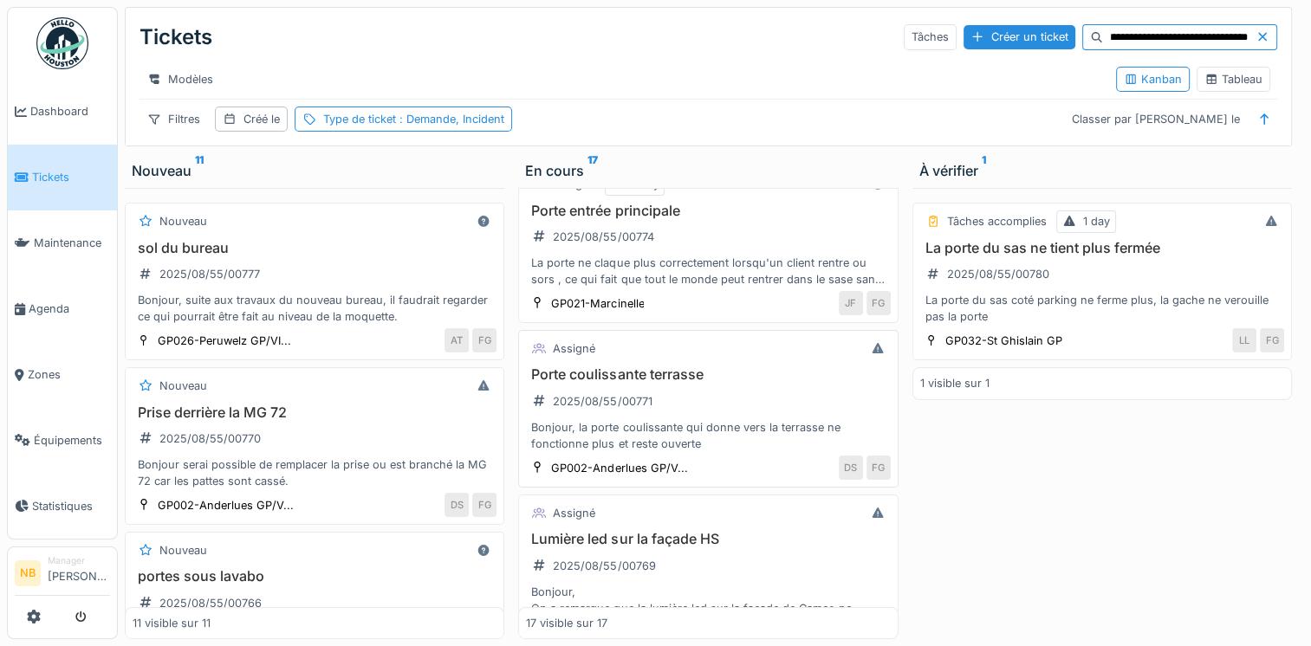
scroll to position [0, 0]
click at [772, 426] on div "Porte coulissante terrasse 2025/08/55/00771 Bonjour, la porte coulissante qui d…" at bounding box center [708, 409] width 364 height 86
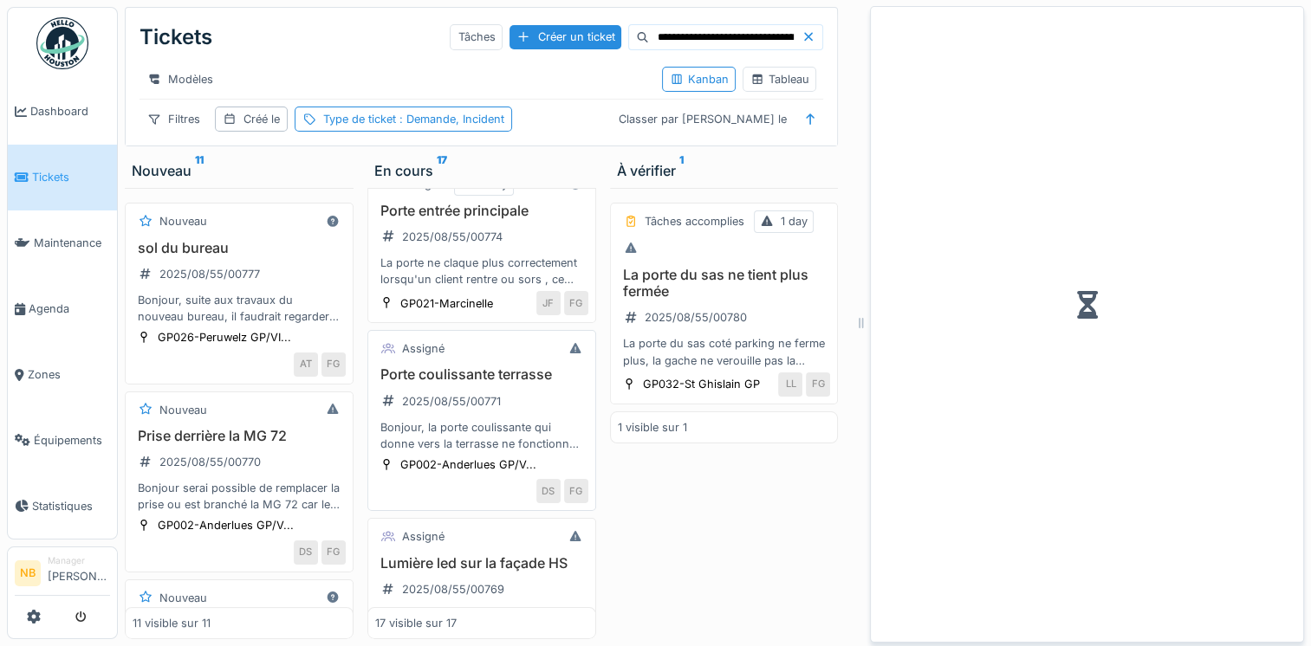
scroll to position [225, 0]
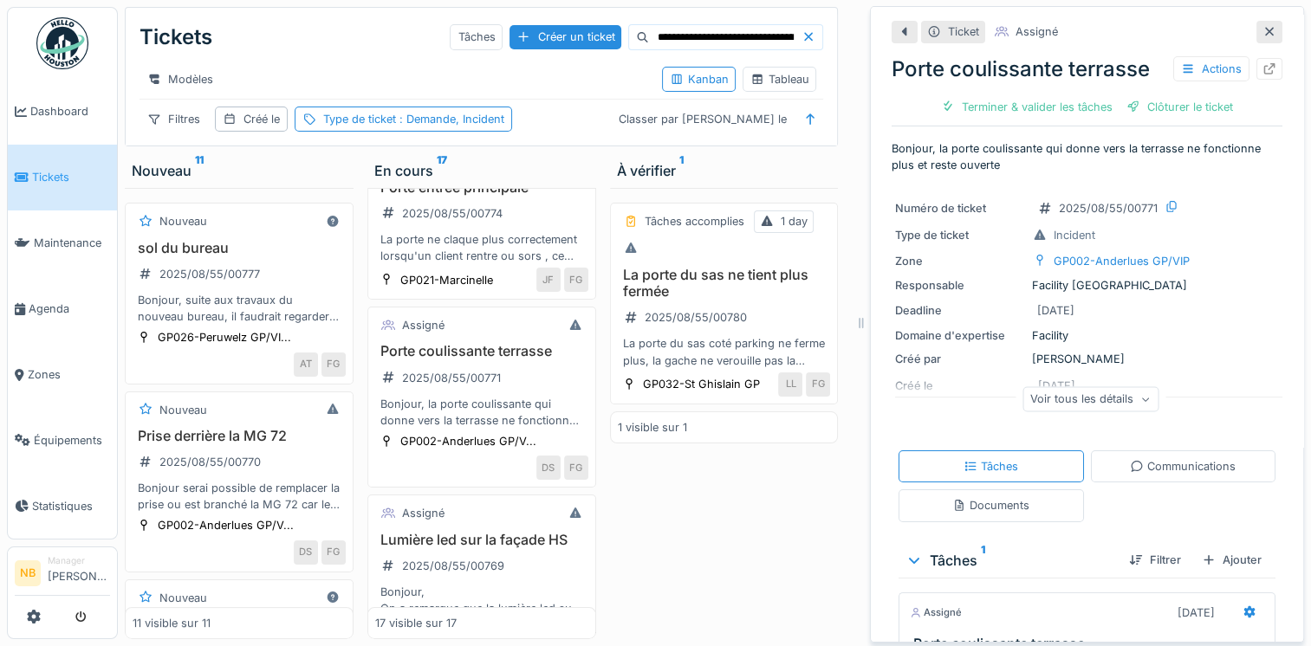
click at [1062, 400] on div "Voir tous les détails" at bounding box center [1090, 398] width 136 height 25
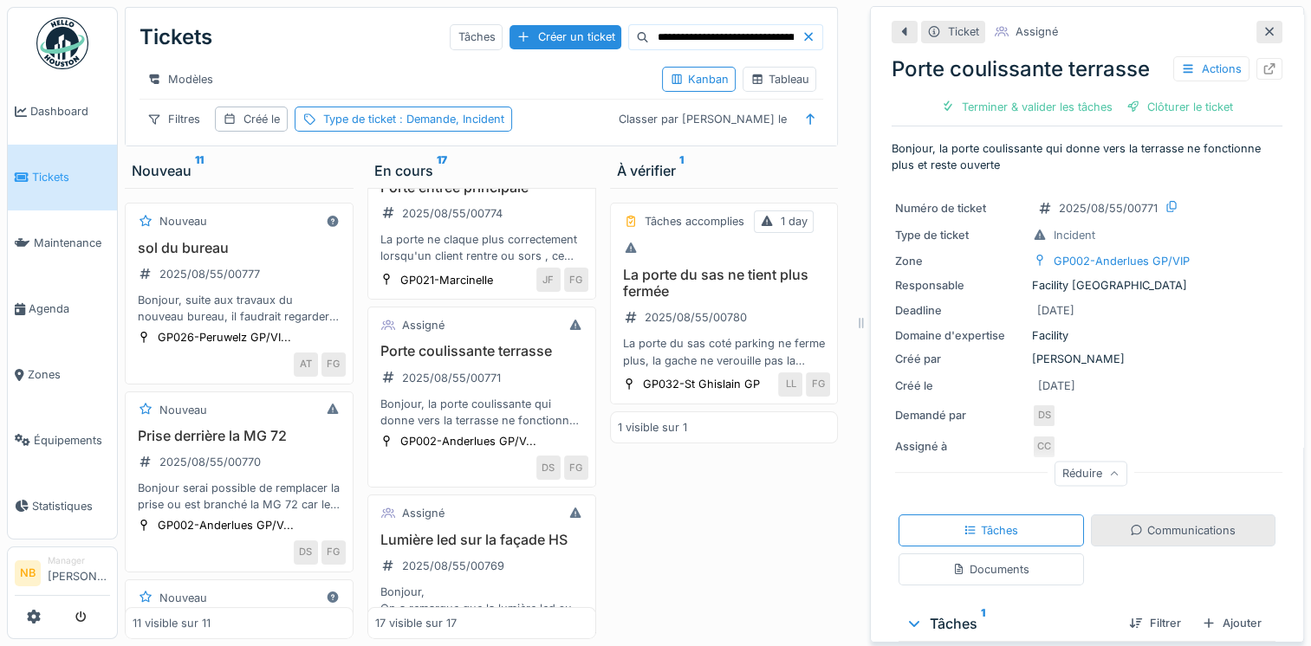
click at [1156, 539] on div "Communications" at bounding box center [1183, 531] width 185 height 32
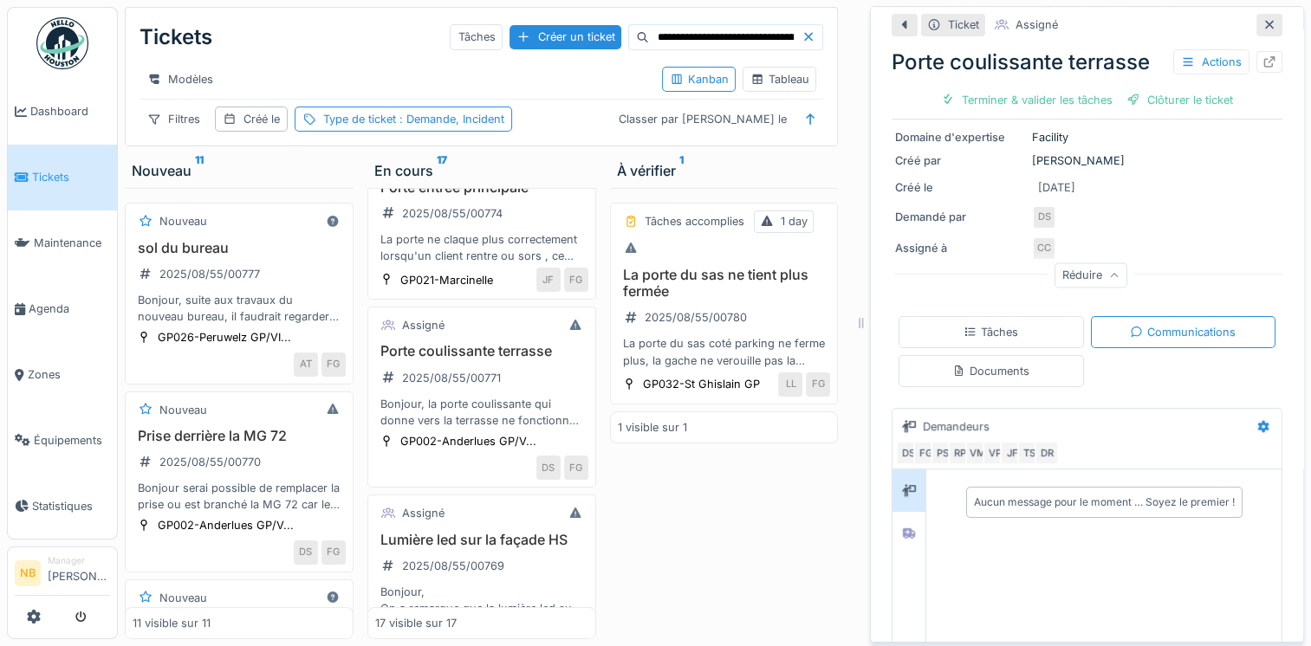
scroll to position [219, 0]
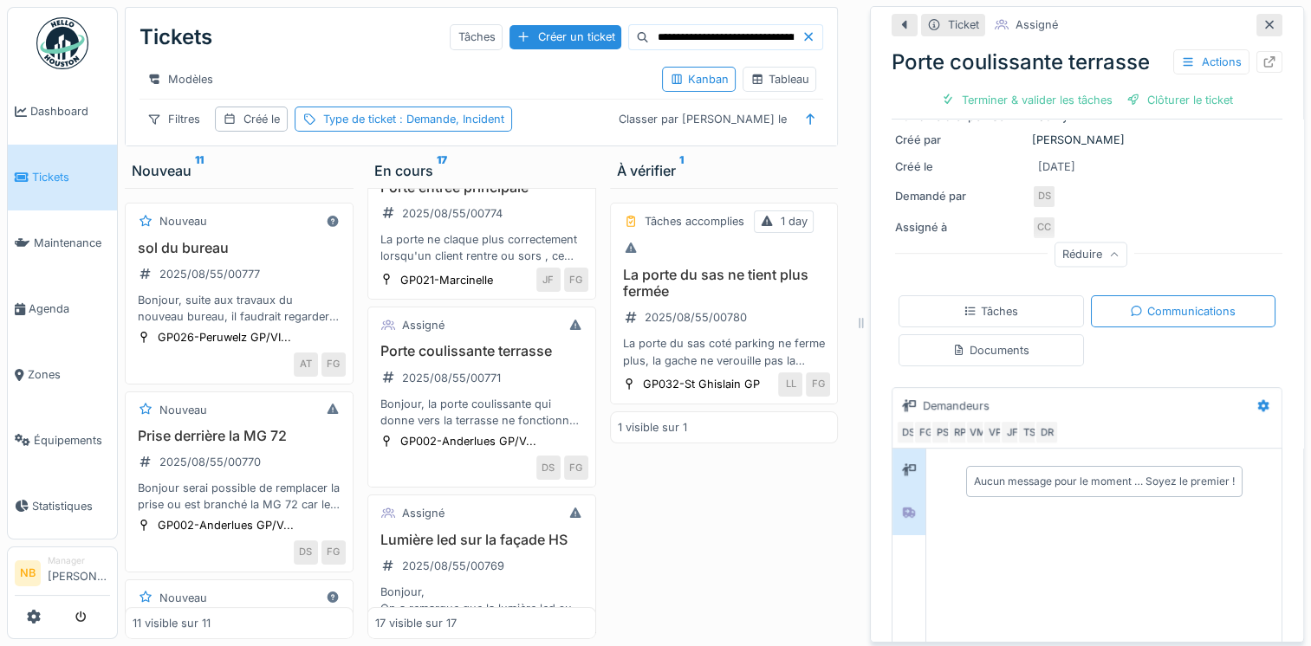
click at [896, 502] on div at bounding box center [909, 513] width 26 height 22
click at [902, 463] on icon at bounding box center [909, 469] width 14 height 12
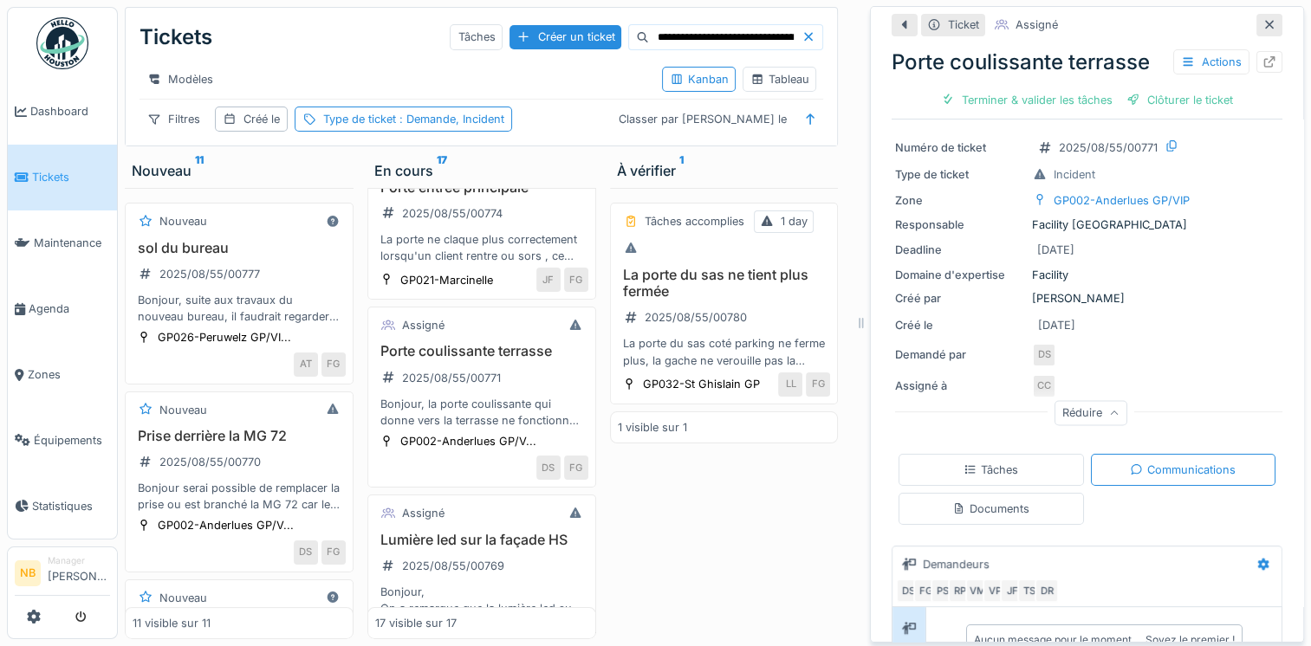
scroll to position [0, 0]
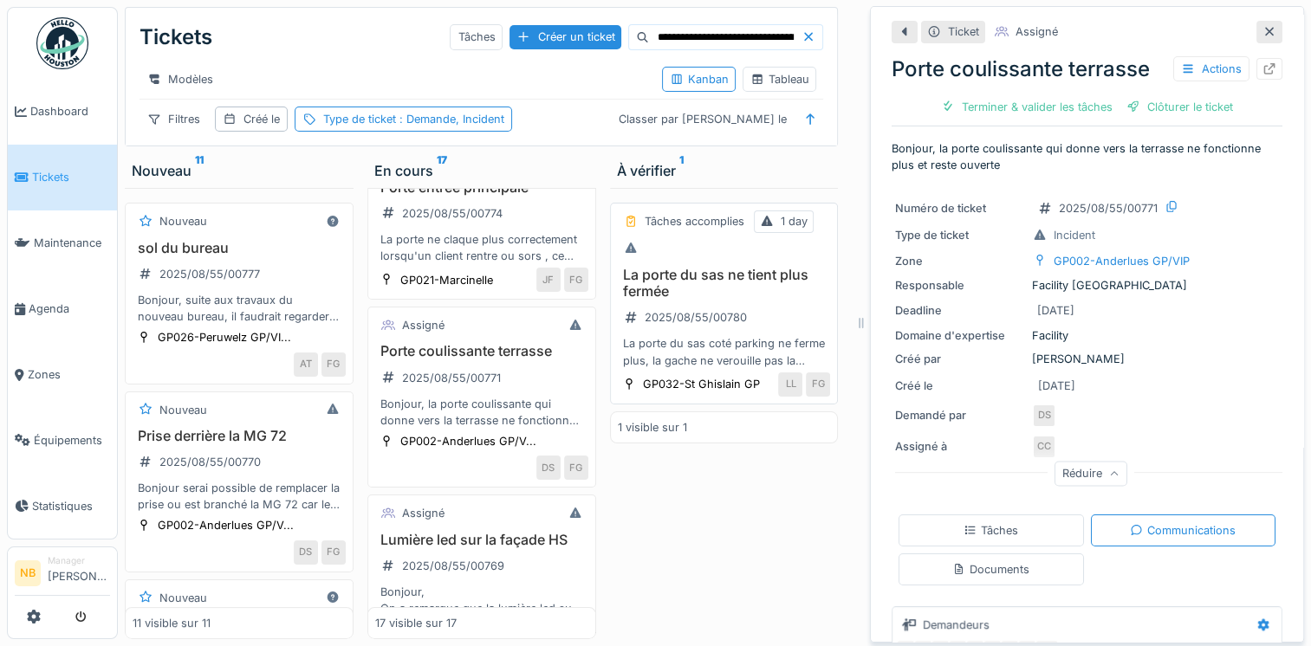
click at [752, 297] on div "La porte du sas ne tient plus fermée 2025/08/55/00780 La porte du sas coté park…" at bounding box center [724, 318] width 213 height 102
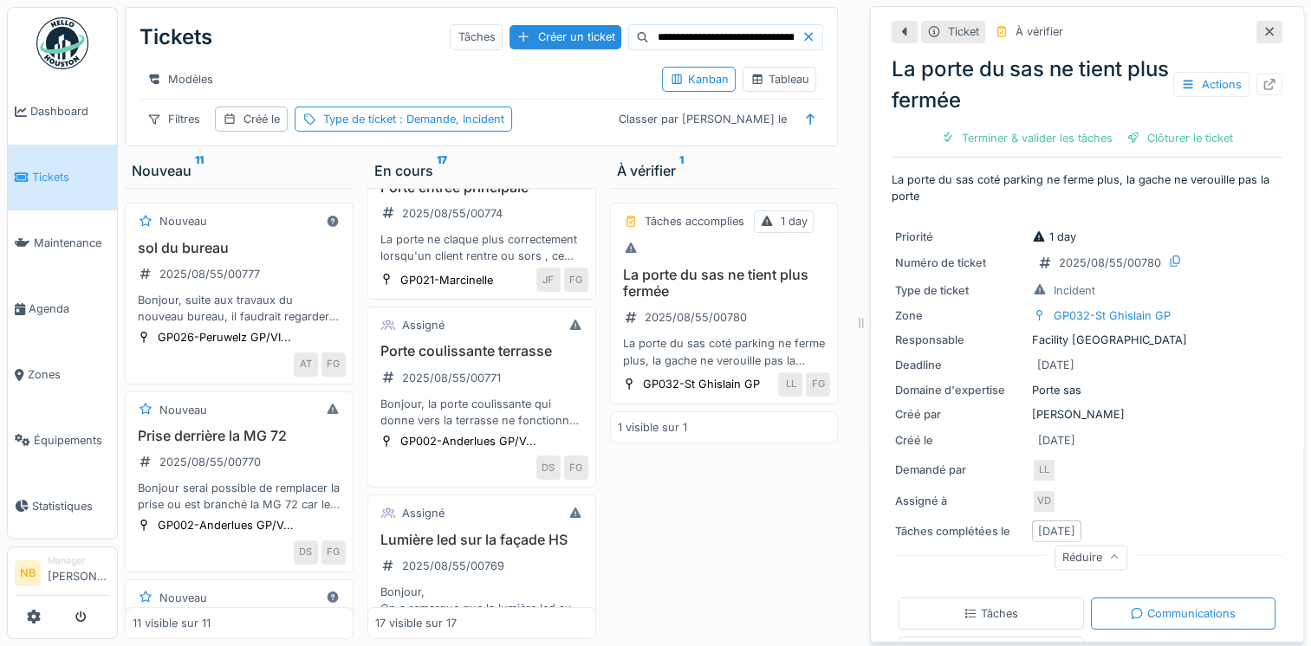
click at [1084, 547] on div "Réduire" at bounding box center [1090, 557] width 73 height 25
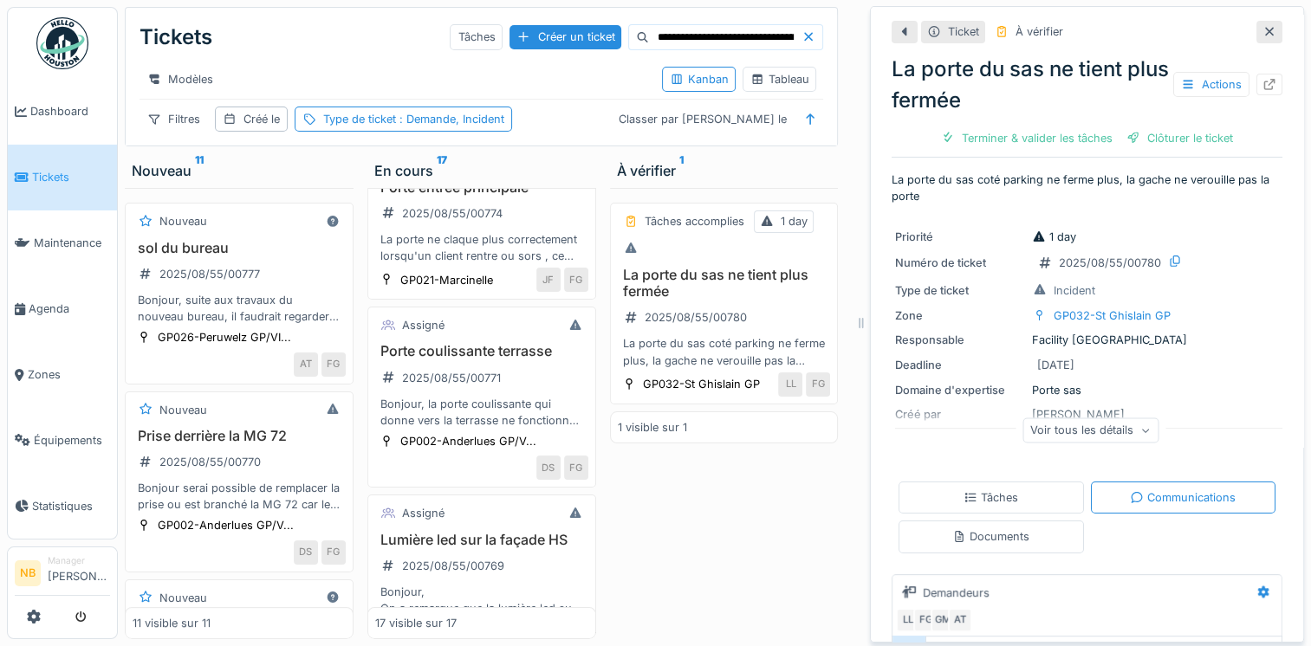
click at [1016, 432] on div "Voir tous les détails" at bounding box center [1090, 432] width 391 height 55
click at [1022, 421] on div "Voir tous les détails" at bounding box center [1090, 430] width 136 height 25
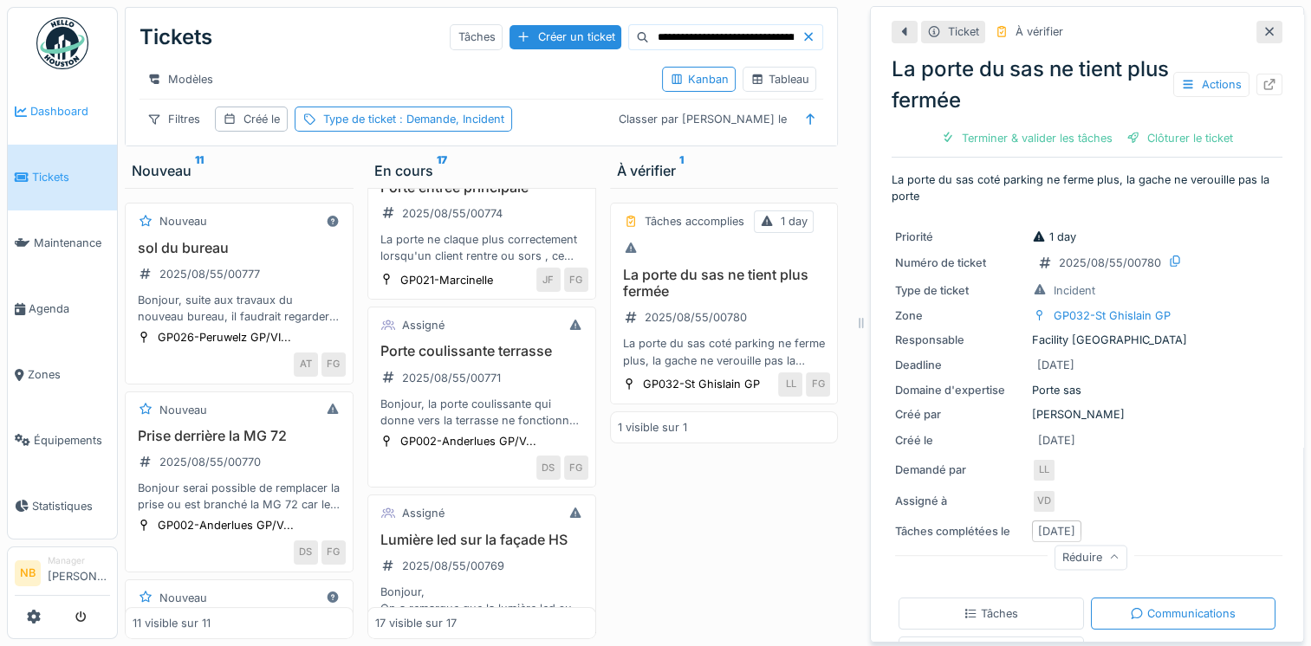
click at [49, 111] on span "Dashboard" at bounding box center [70, 111] width 80 height 16
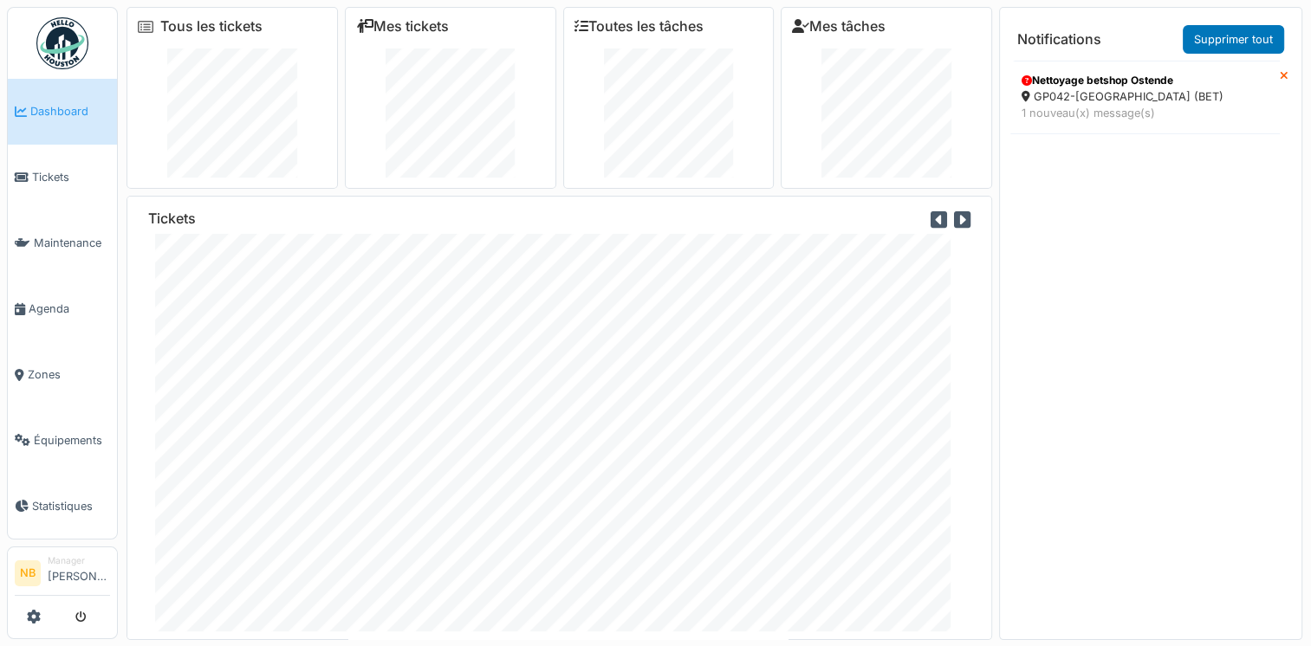
click at [2, 159] on div "Demande Incident Tous les tickets Mes tickets Toutes les tâches Mes tâches Tick…" at bounding box center [655, 323] width 1311 height 646
